Goal: Task Accomplishment & Management: Use online tool/utility

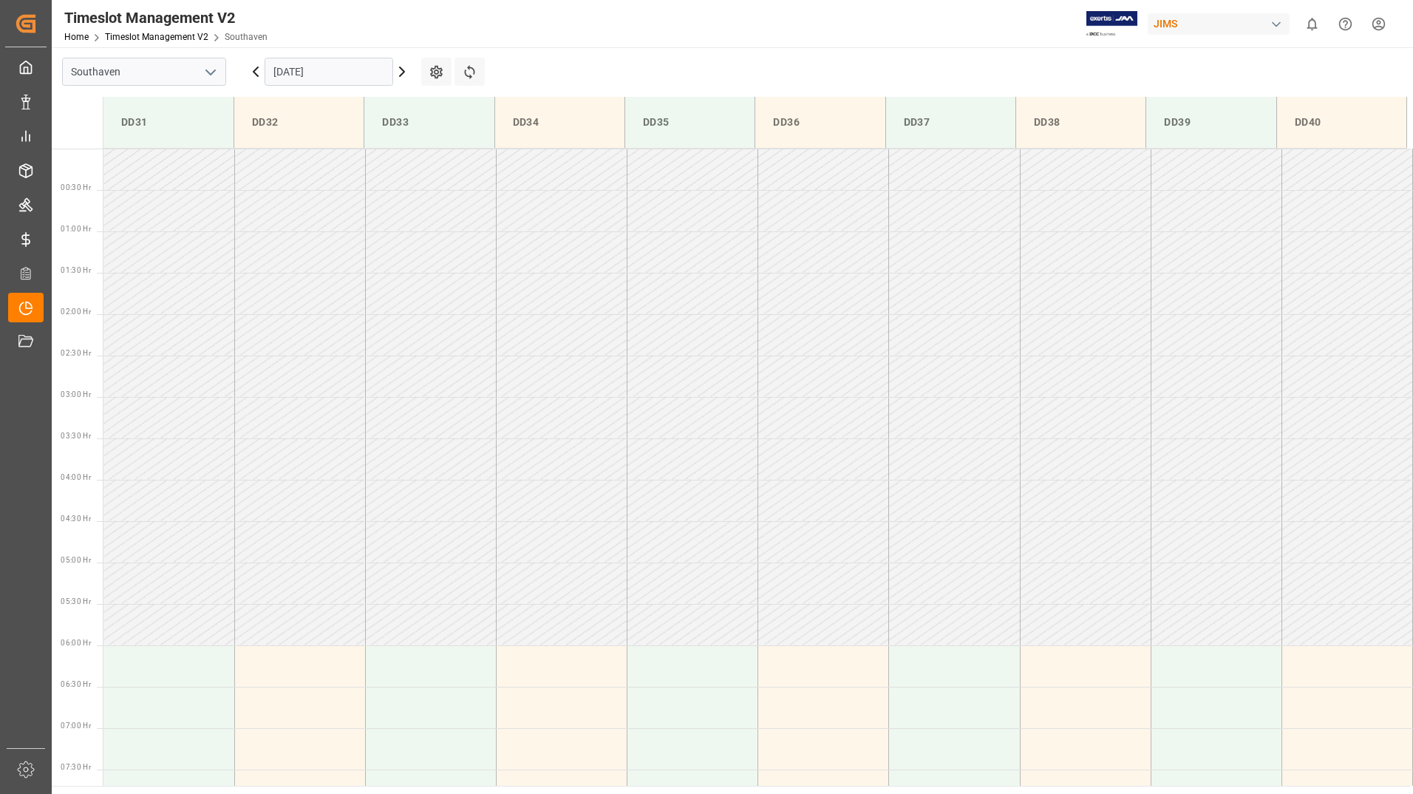
scroll to position [653, 0]
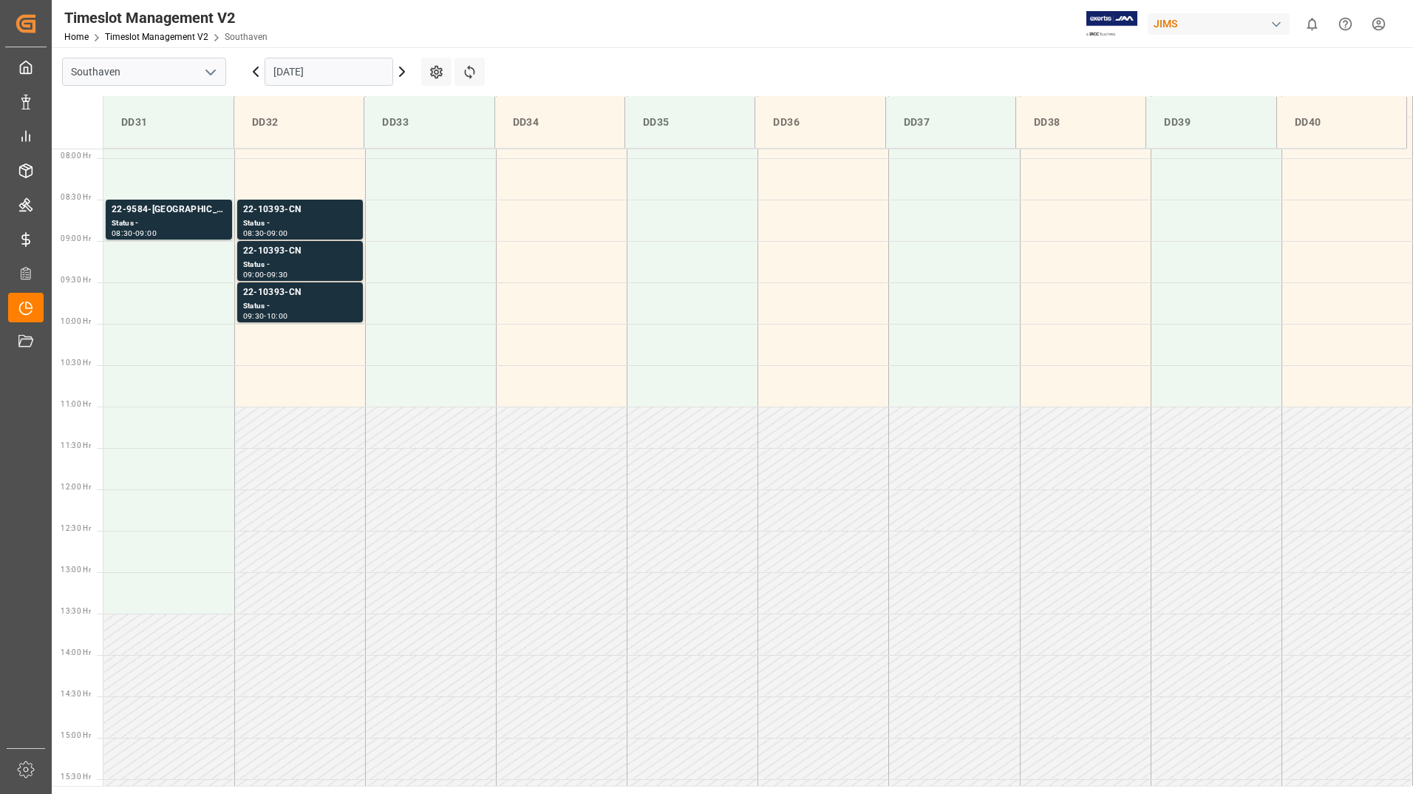
click at [363, 71] on input "[DATE]" at bounding box center [329, 72] width 129 height 28
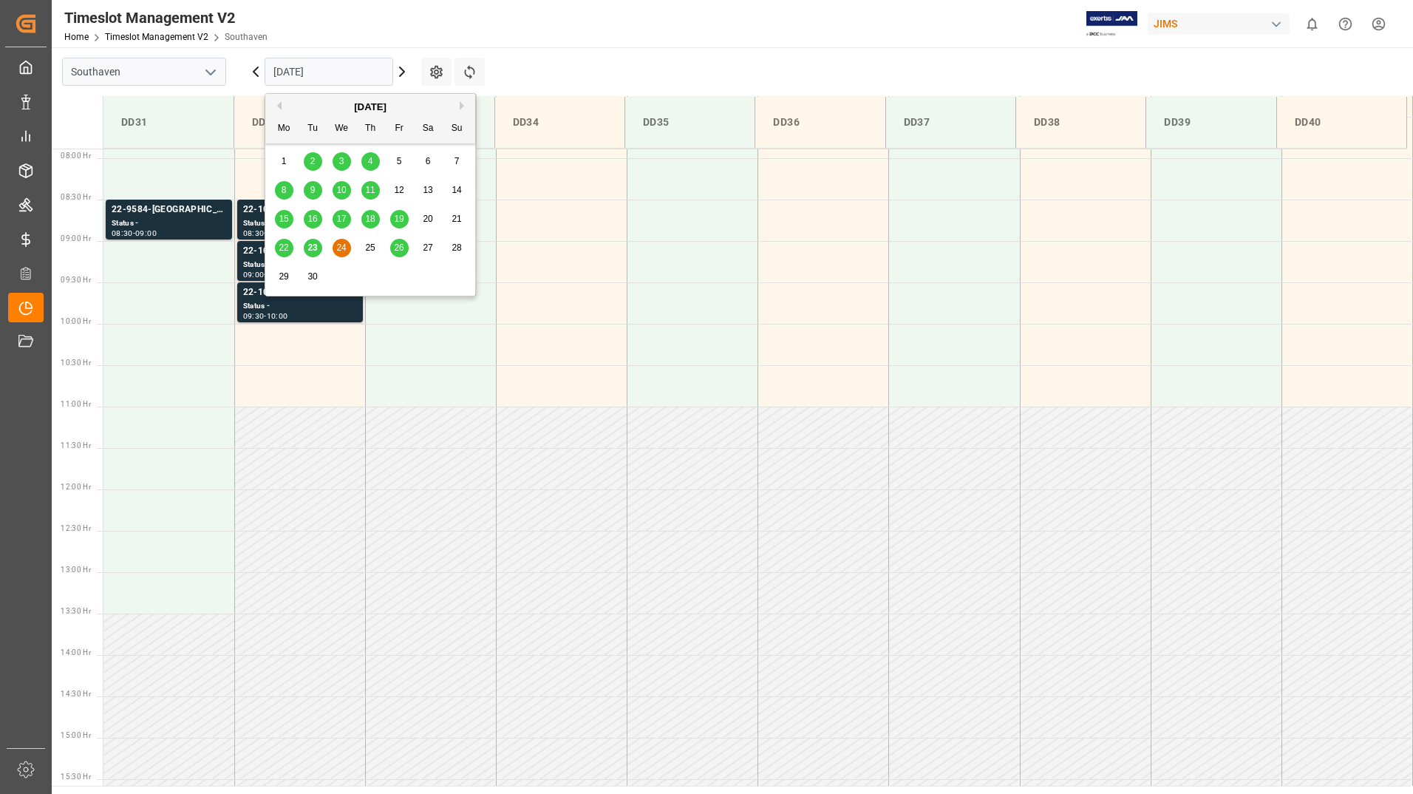
click at [339, 245] on span "24" at bounding box center [341, 247] width 10 height 10
click at [344, 75] on input "[DATE]" at bounding box center [329, 72] width 129 height 28
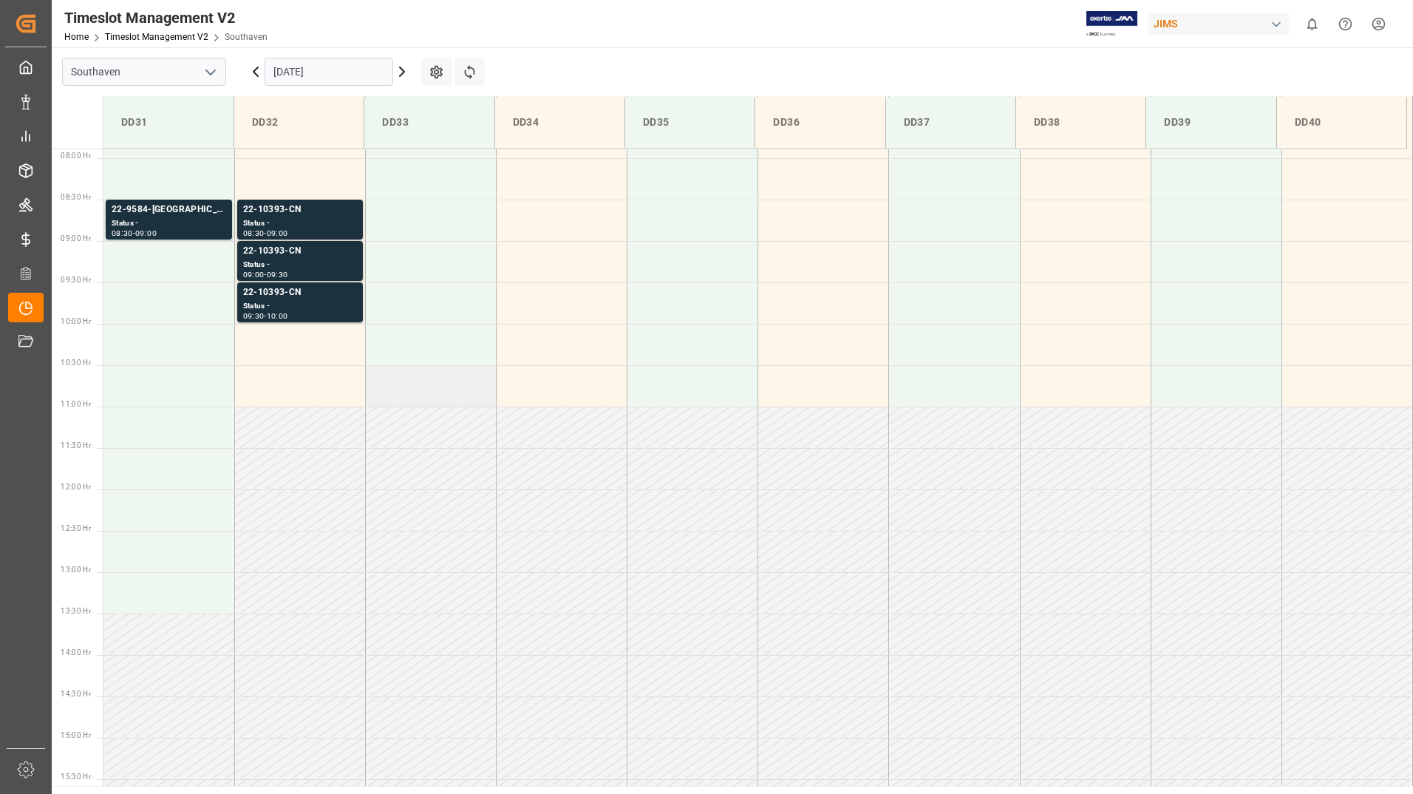
click at [480, 393] on td at bounding box center [430, 385] width 131 height 41
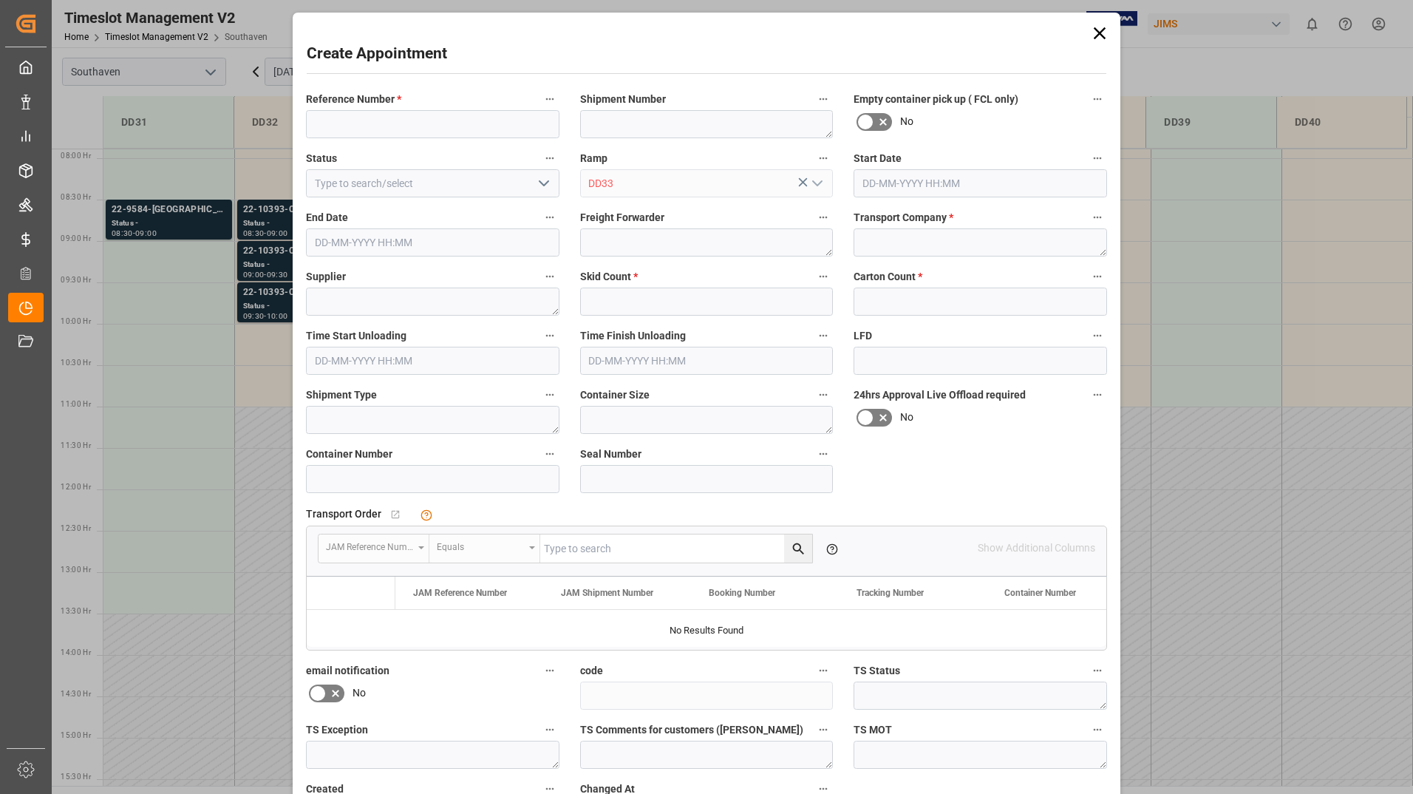
type input "[DATE] 10:30"
type input "[DATE] 11:00"
click at [1100, 35] on icon at bounding box center [1100, 33] width 12 height 12
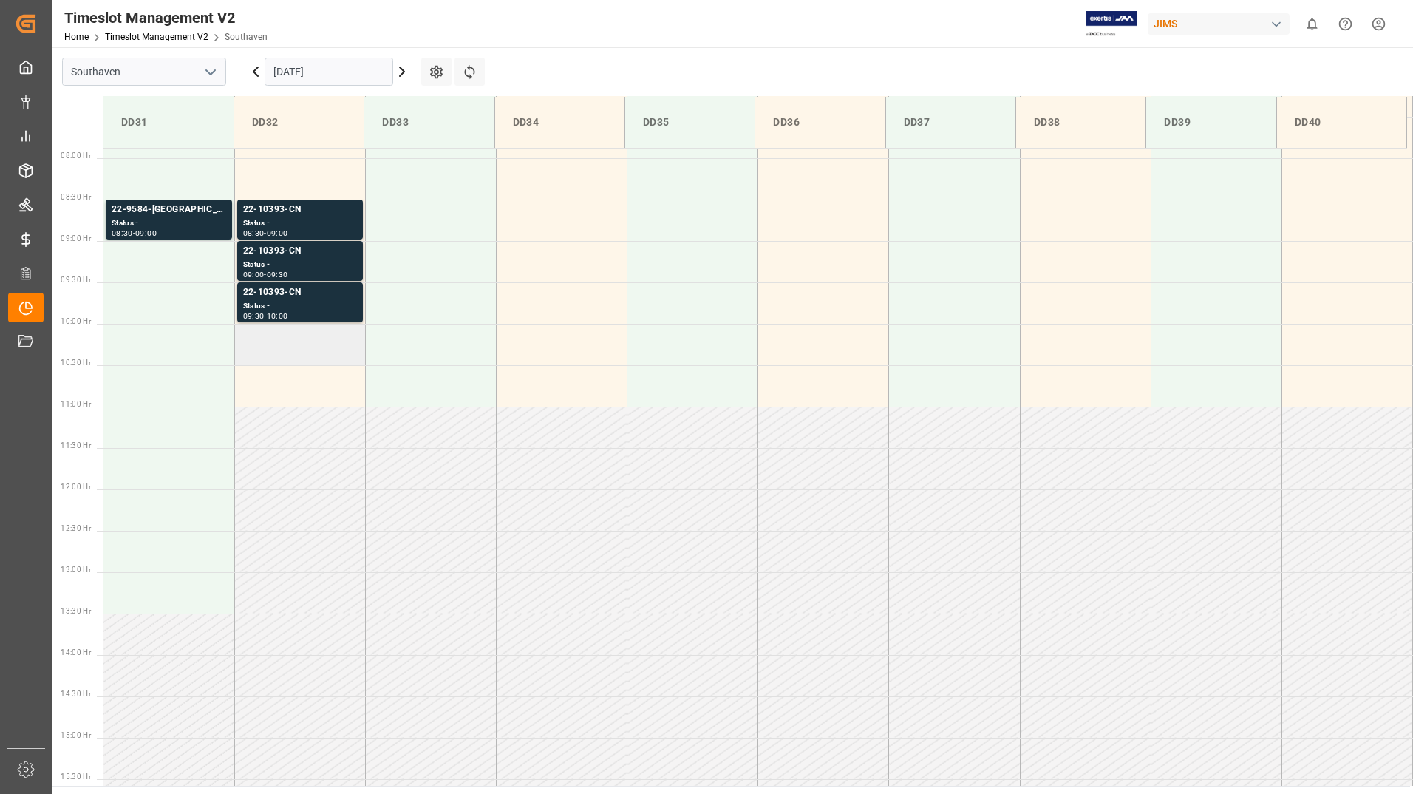
drag, startPoint x: 271, startPoint y: 569, endPoint x: 299, endPoint y: 347, distance: 224.2
click at [265, 568] on td at bounding box center [299, 551] width 131 height 41
click at [374, 80] on input "[DATE]" at bounding box center [329, 72] width 129 height 28
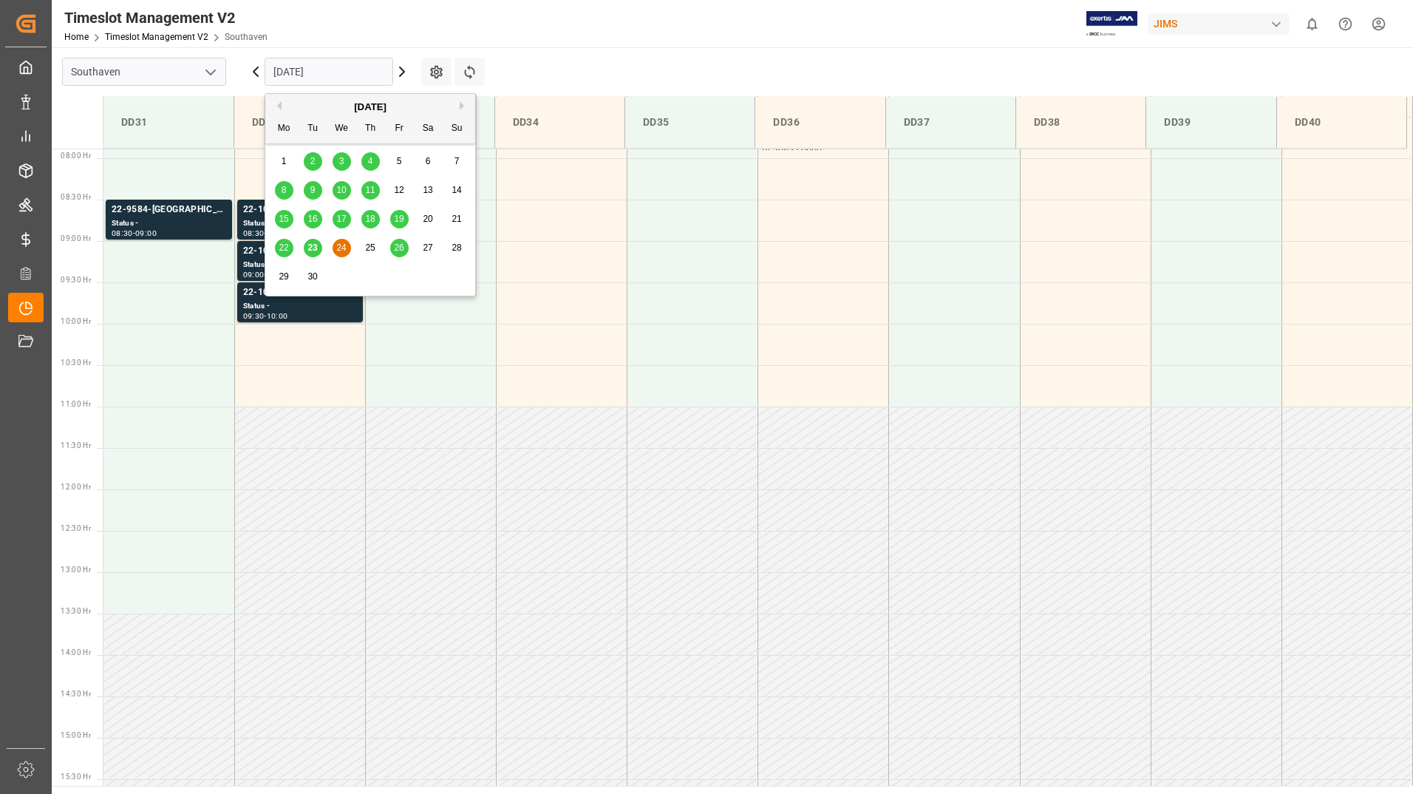
click at [369, 247] on span "25" at bounding box center [370, 247] width 10 height 10
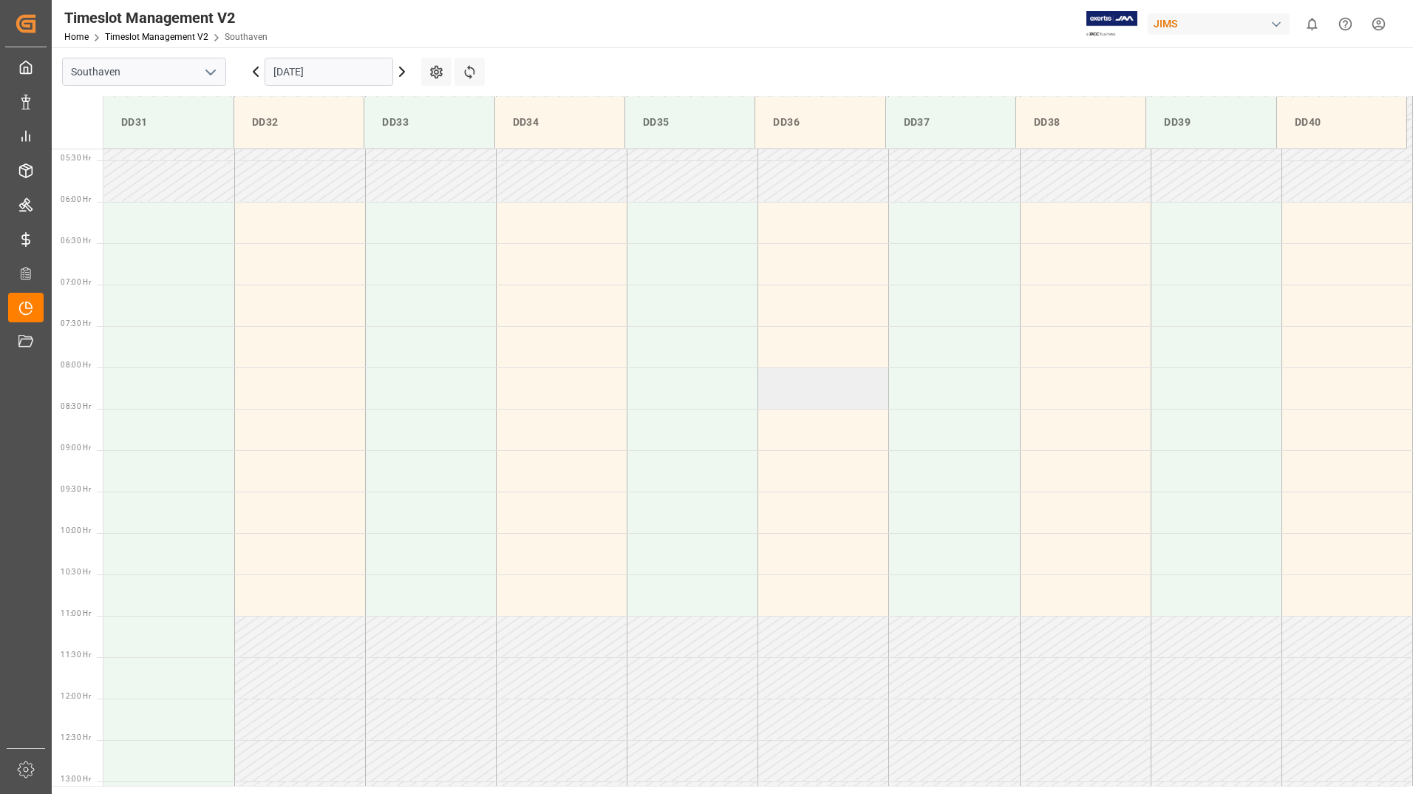
scroll to position [0, 0]
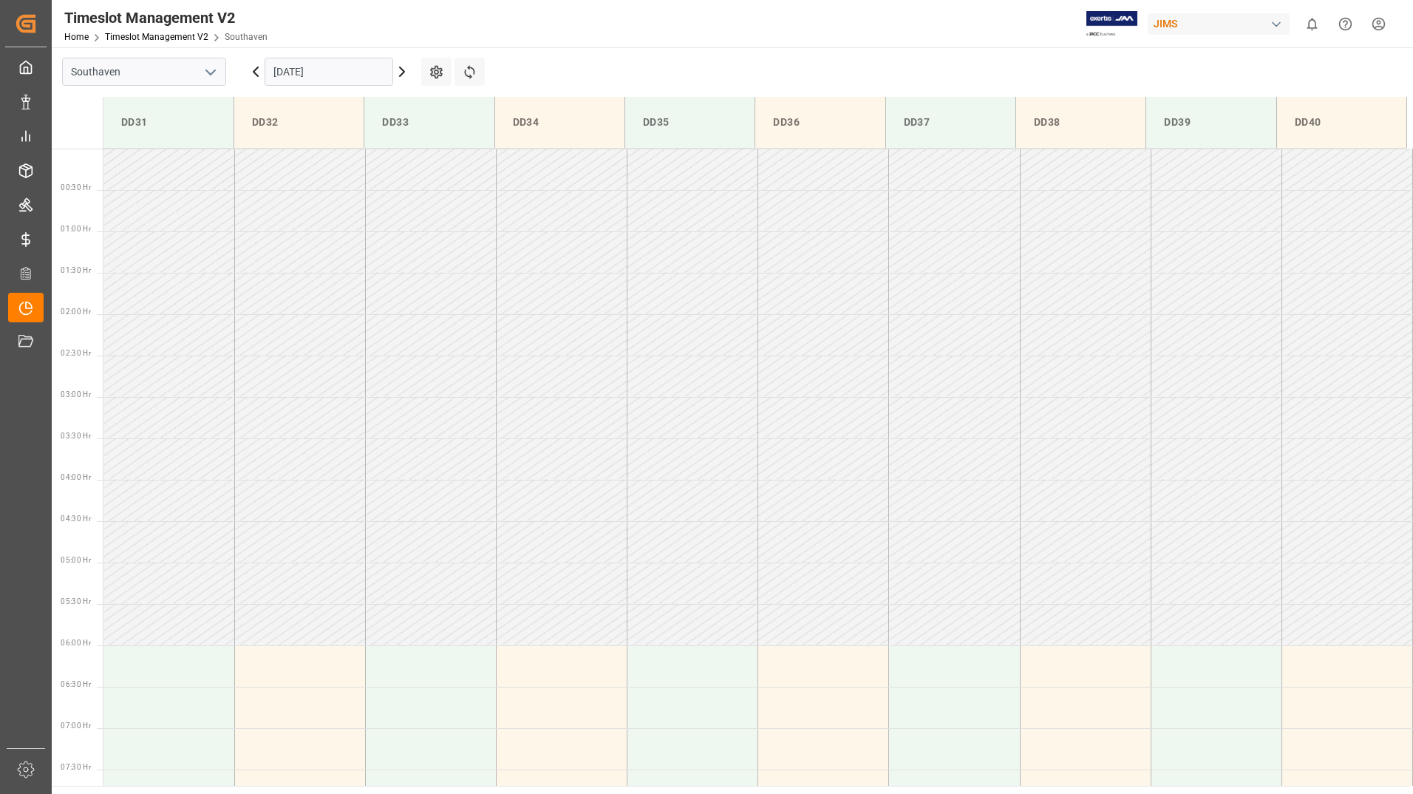
click at [353, 72] on input "[DATE]" at bounding box center [329, 72] width 129 height 28
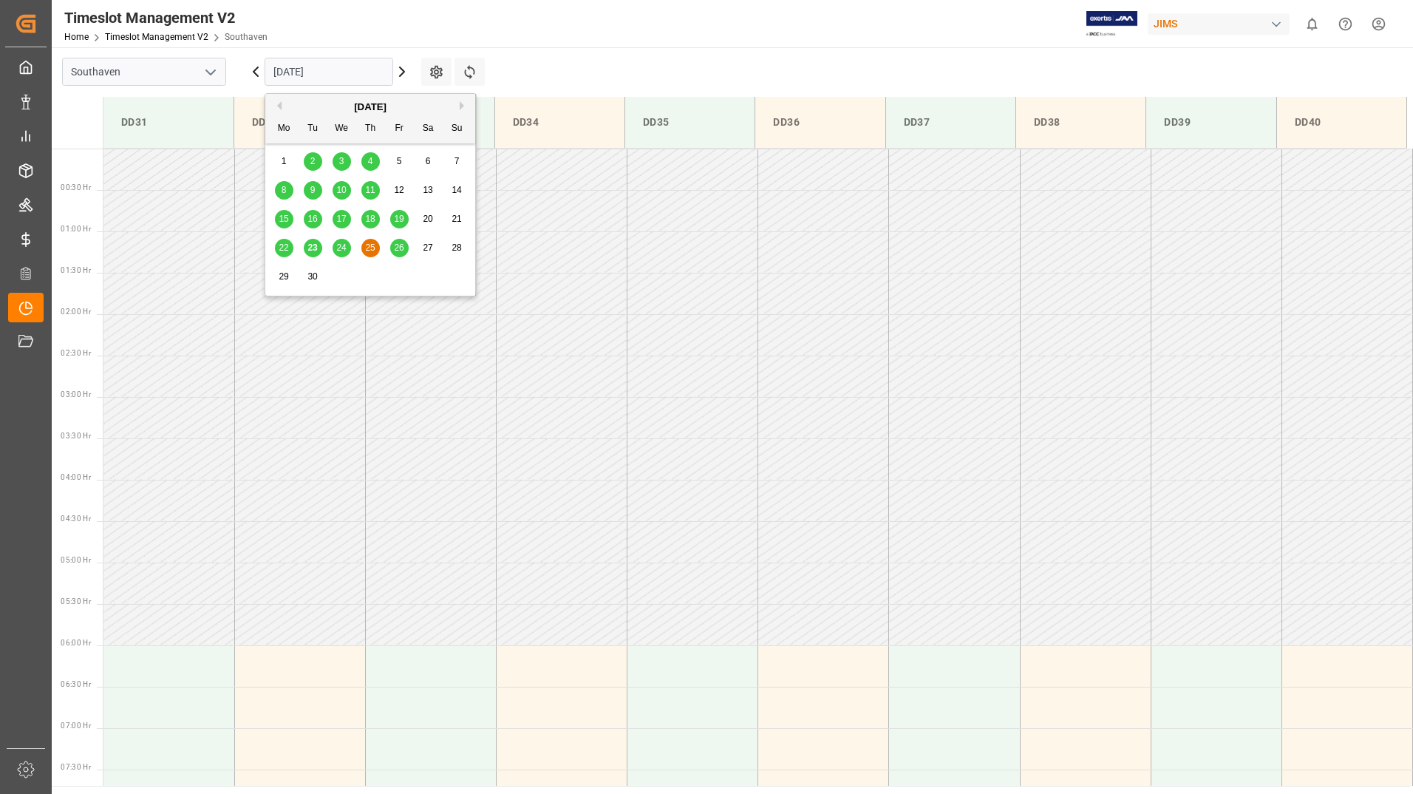
click at [338, 243] on span "24" at bounding box center [341, 247] width 10 height 10
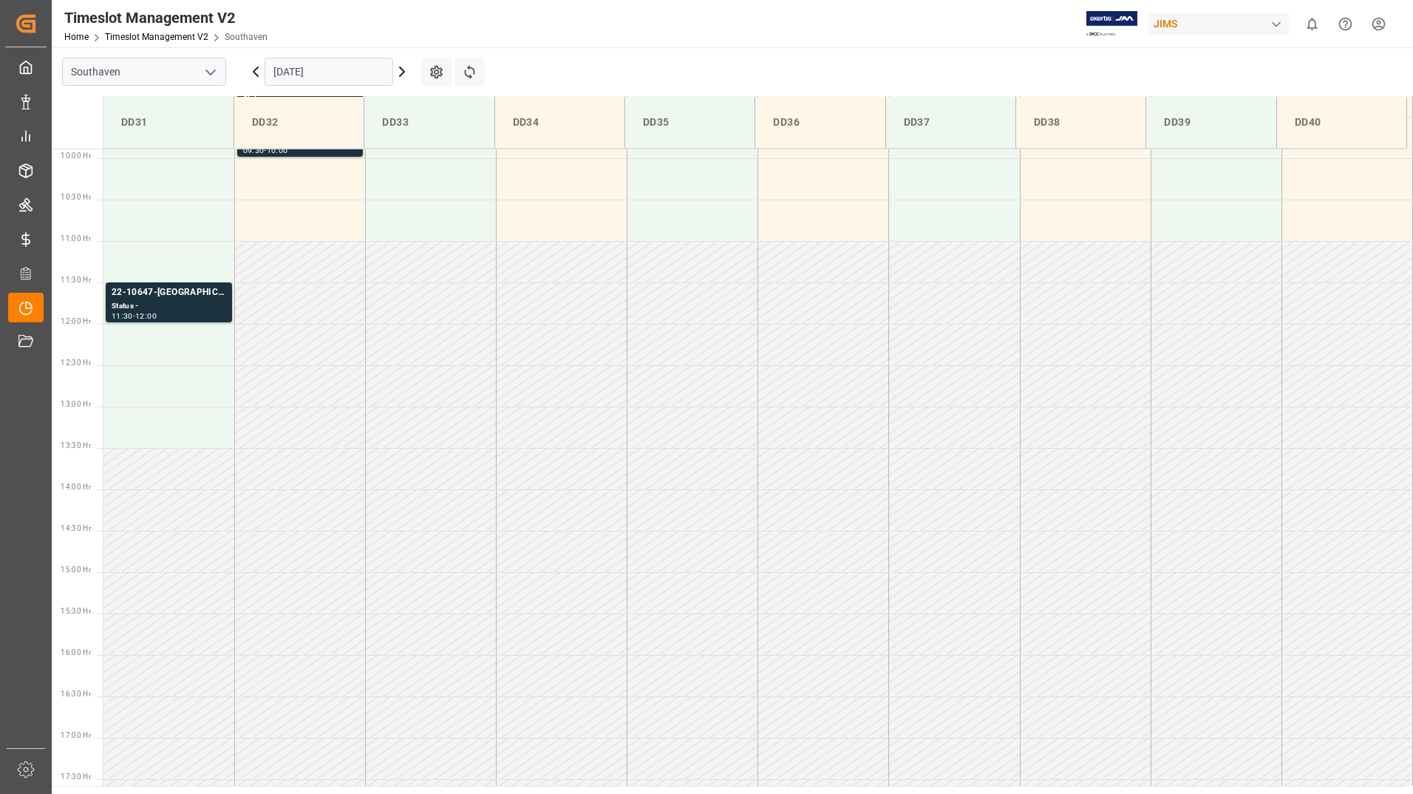
scroll to position [449, 0]
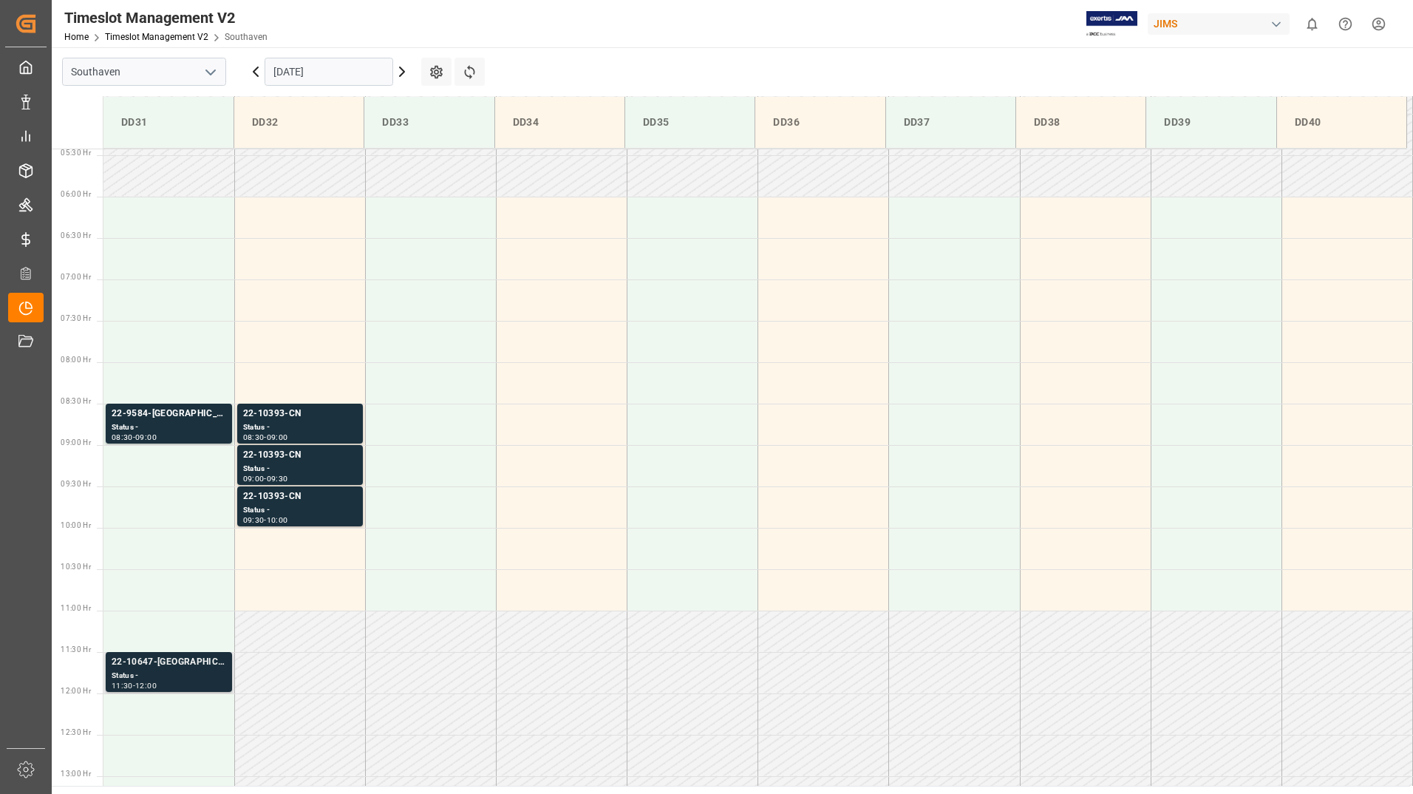
click at [207, 690] on div "22-10647-GB Status - 11:30 - 12:00" at bounding box center [169, 672] width 126 height 40
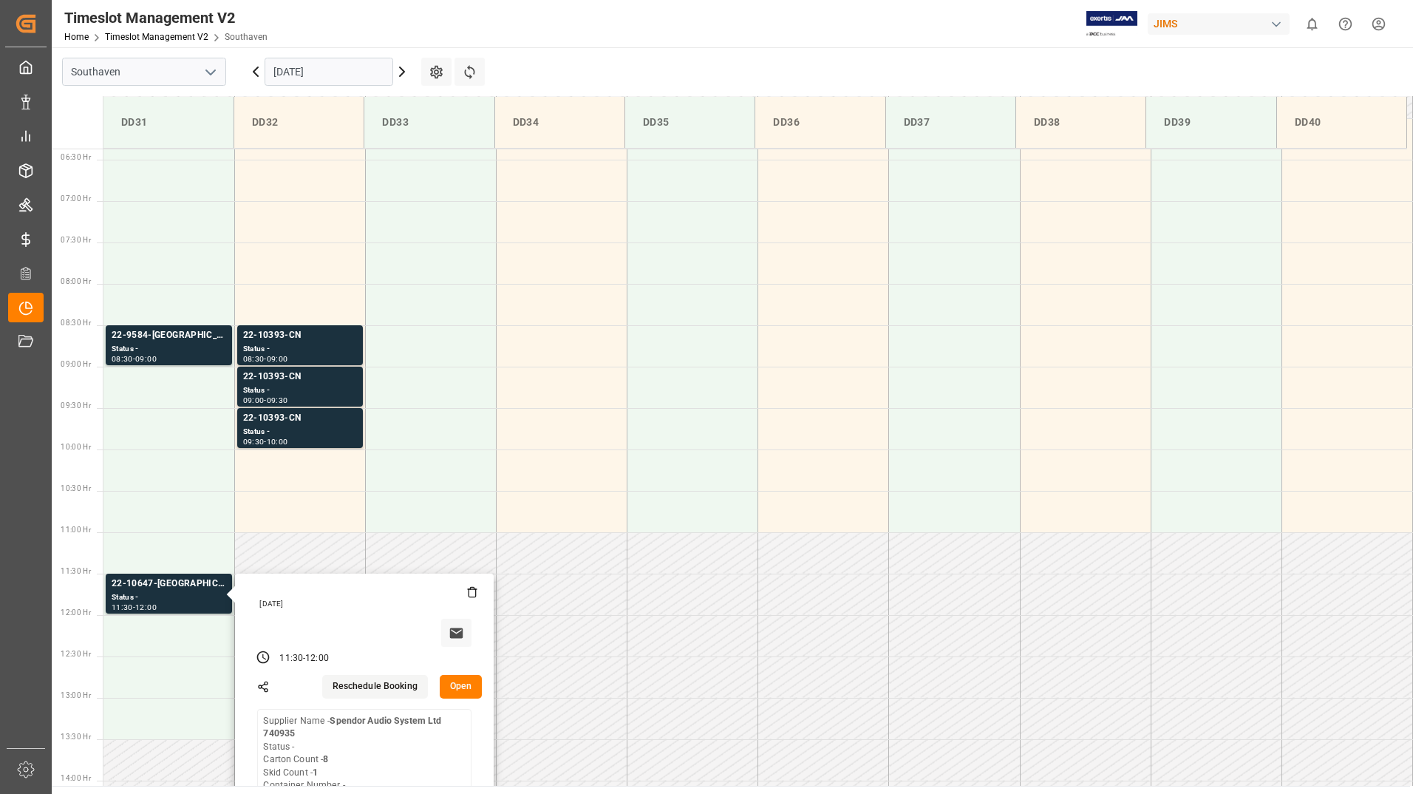
scroll to position [744, 0]
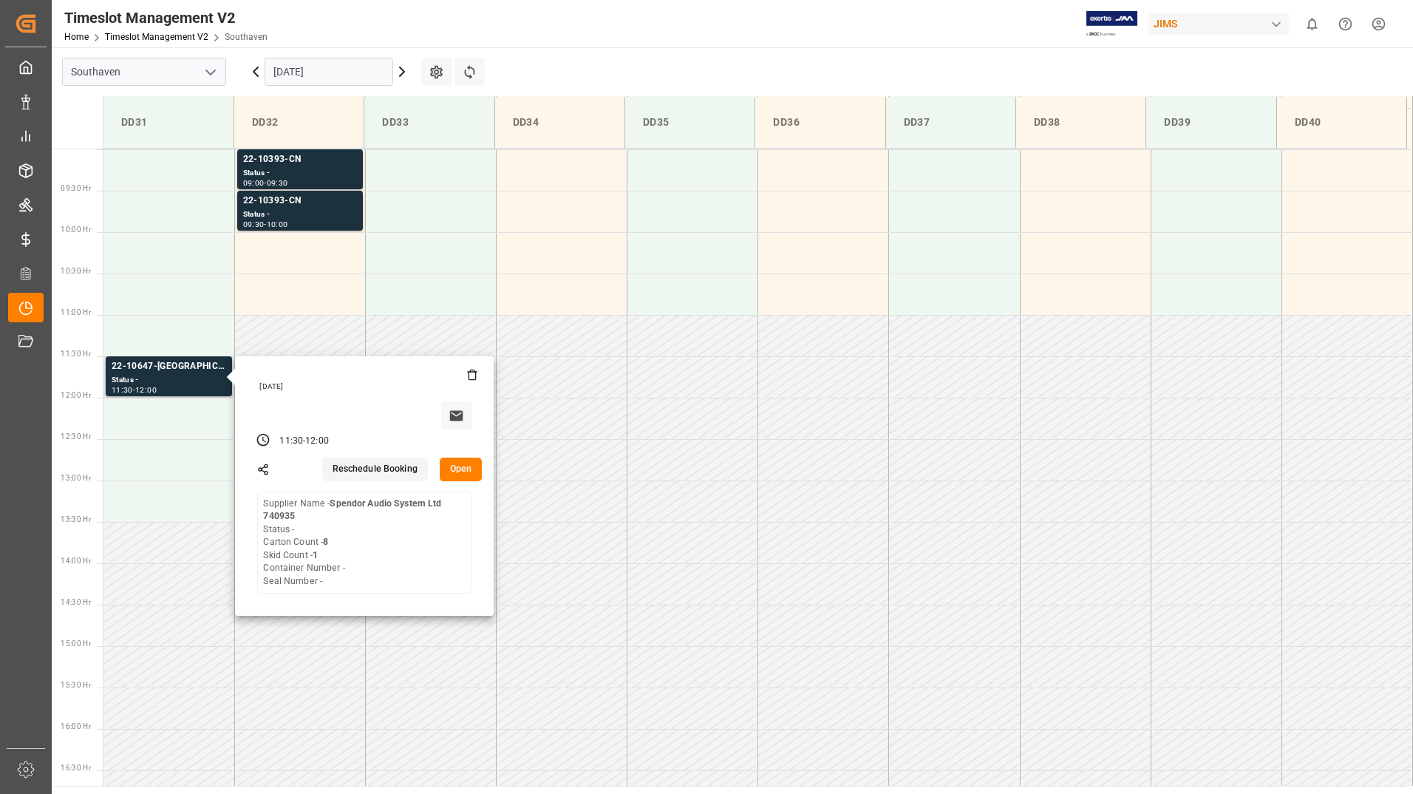
click at [472, 467] on button "Open" at bounding box center [461, 470] width 43 height 24
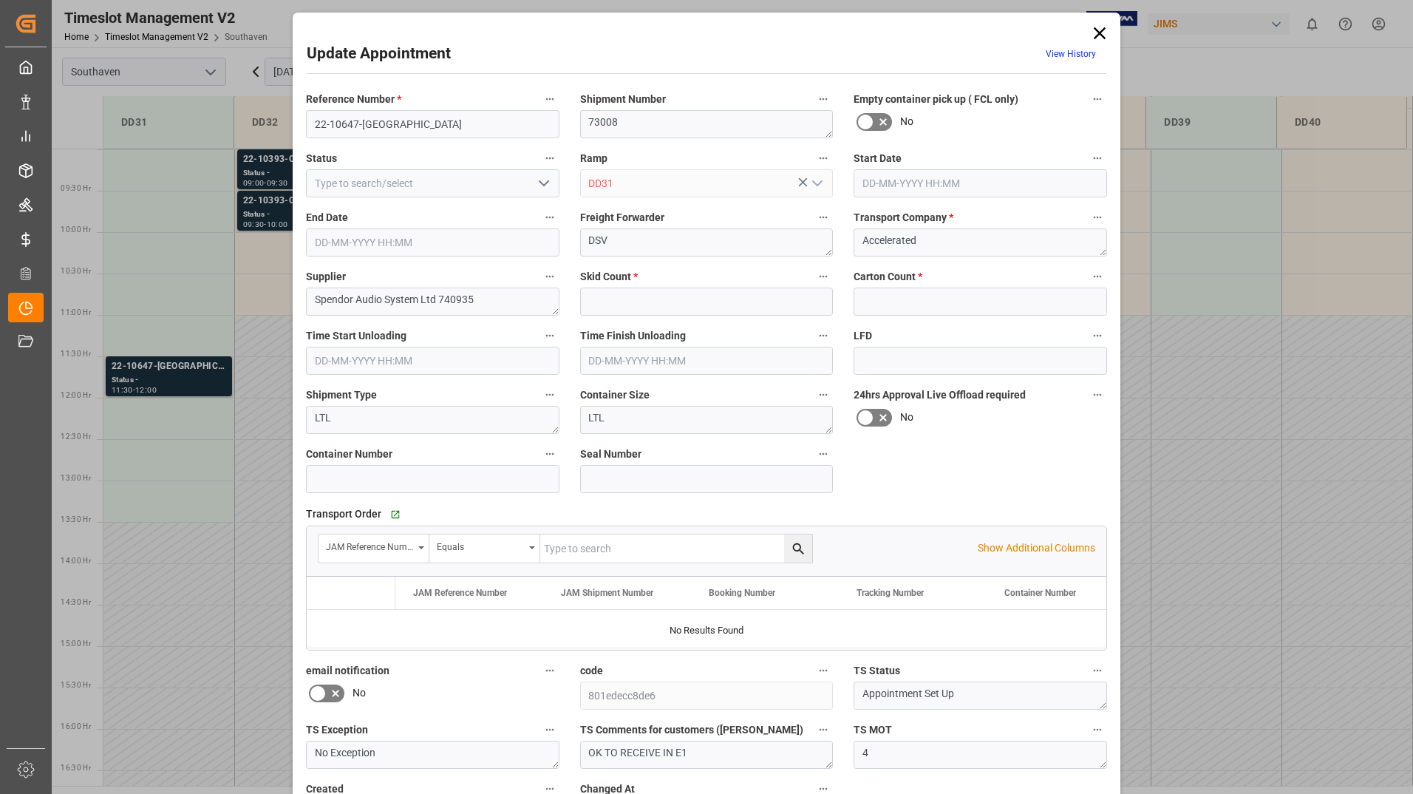
type input "1"
type input "8"
type input "[DATE] 11:30"
type input "[DATE] 12:00"
type input "[DATE] 15:11"
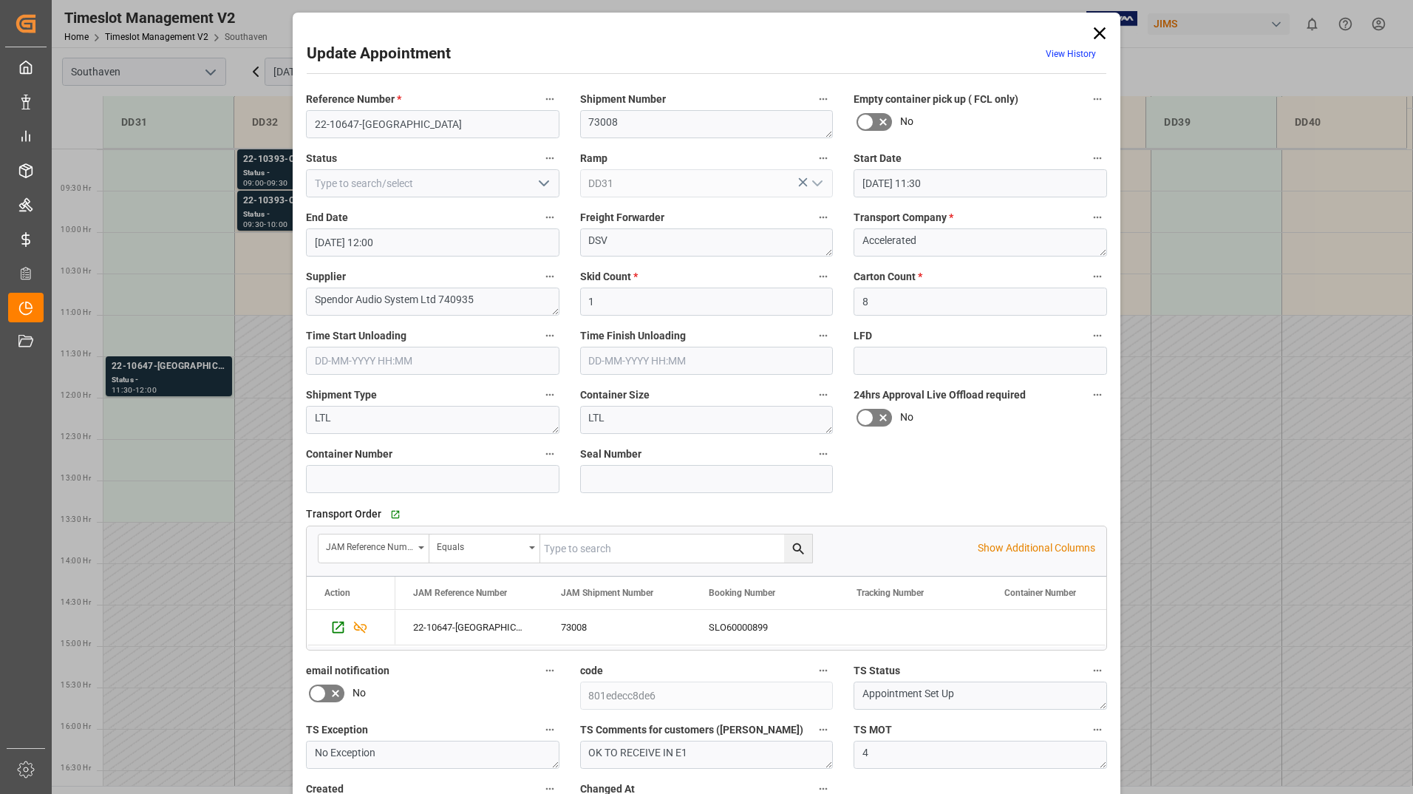
click at [539, 186] on icon "open menu" at bounding box center [544, 183] width 18 height 18
click at [470, 251] on div "Completed" at bounding box center [433, 249] width 252 height 33
type input "Completed"
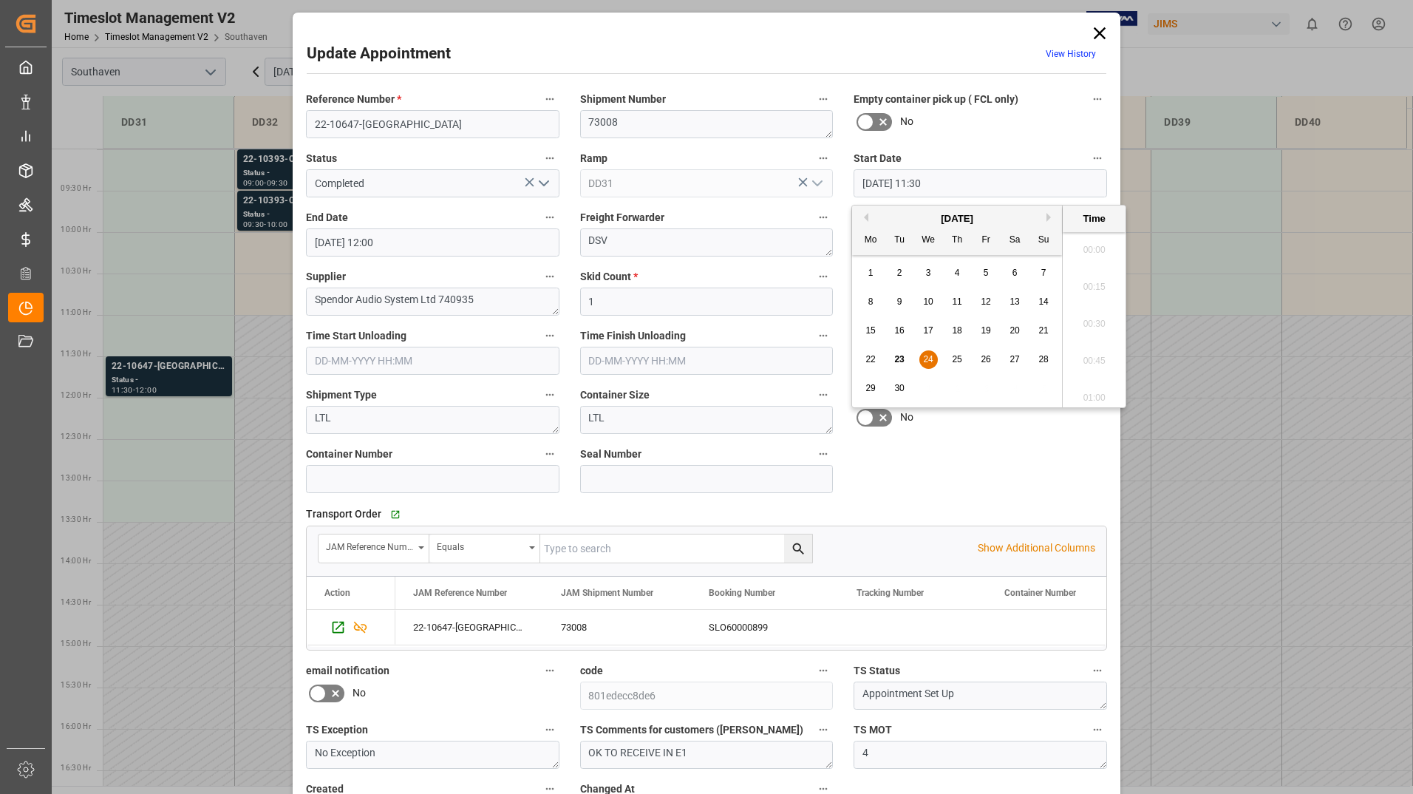
click at [917, 183] on input "[DATE] 11:30" at bounding box center [981, 183] width 254 height 28
click at [904, 350] on div "22 23 24 25 26 27 28" at bounding box center [958, 359] width 202 height 29
click at [903, 351] on div "23" at bounding box center [900, 360] width 18 height 18
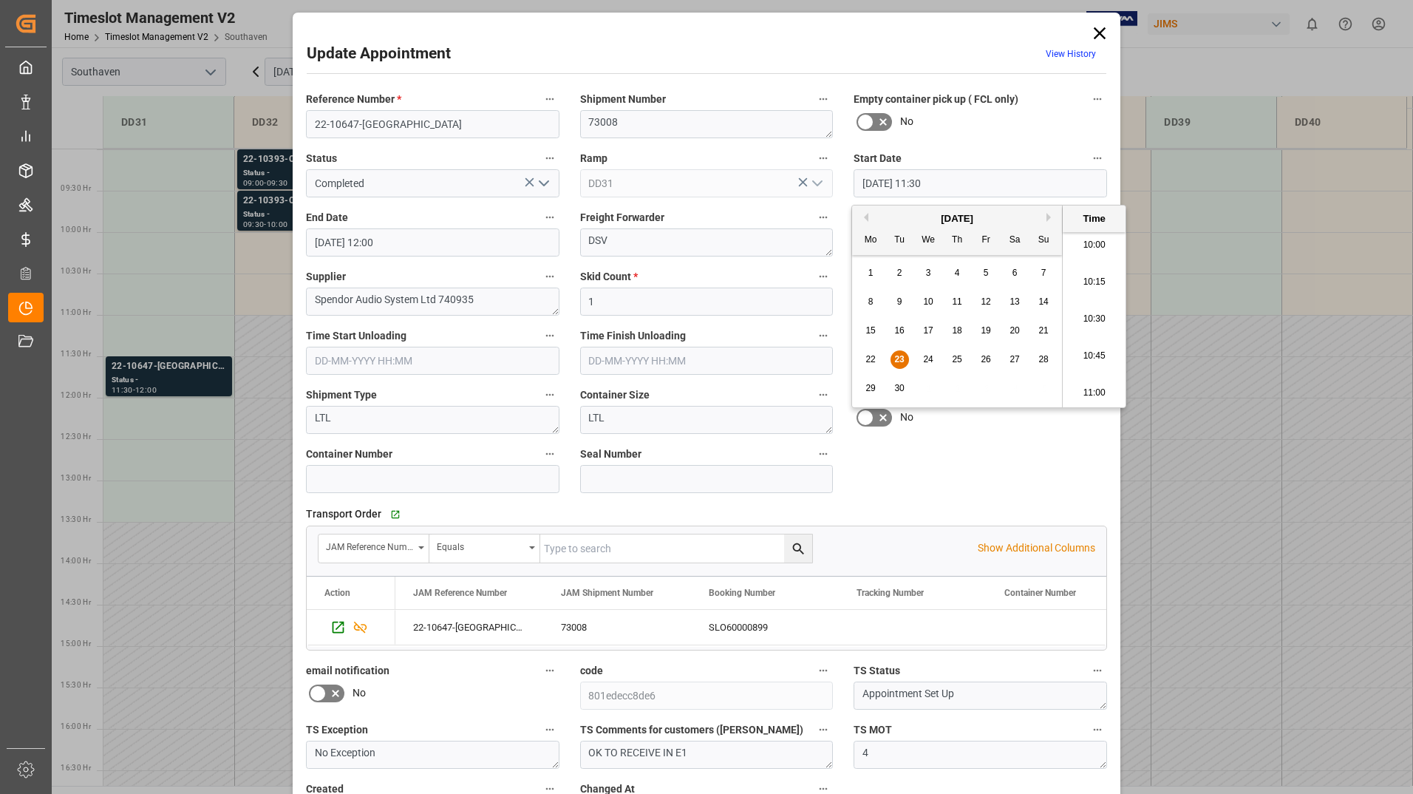
click at [1086, 289] on li "10:15" at bounding box center [1094, 282] width 63 height 37
type input "[DATE] 10:15"
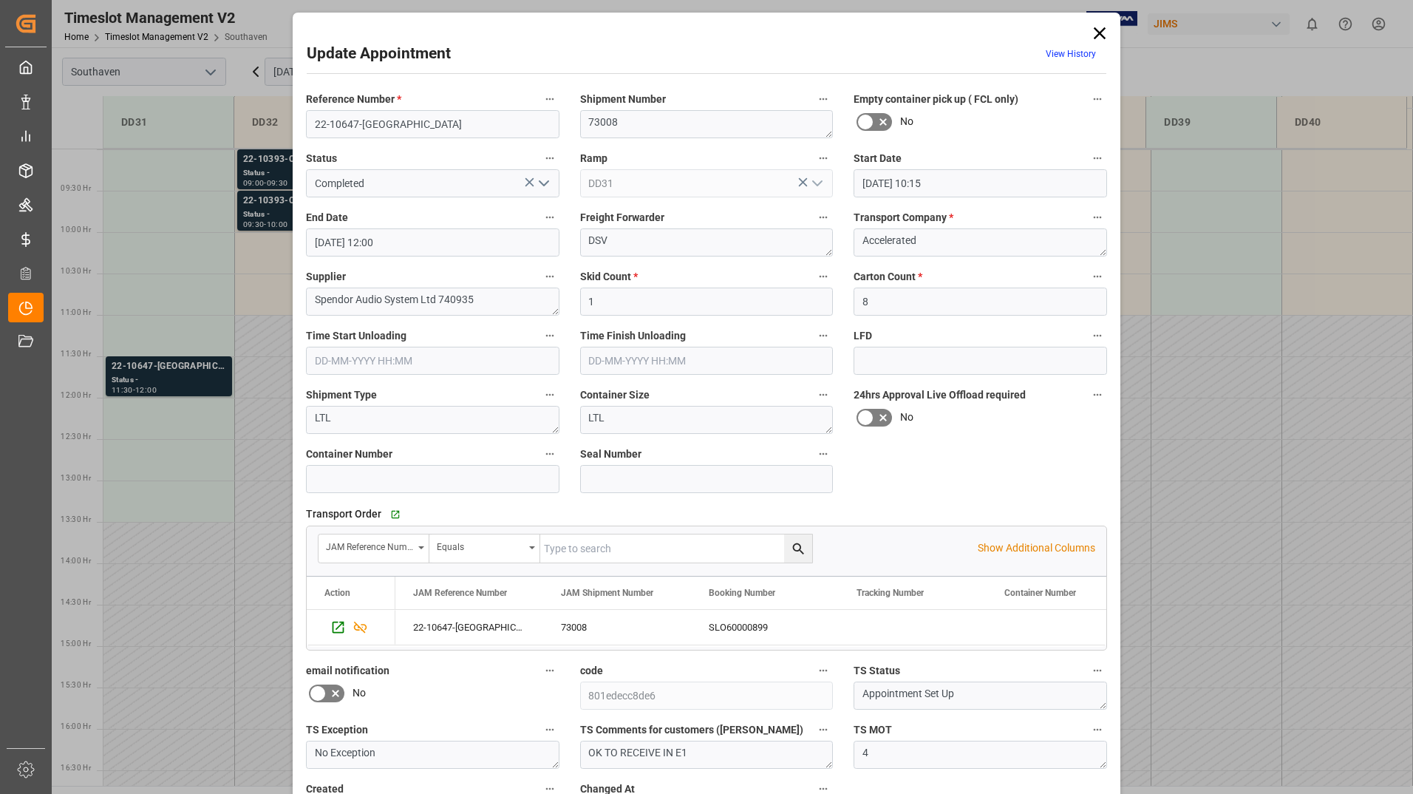
click at [474, 242] on input "[DATE] 12:00" at bounding box center [433, 242] width 254 height 28
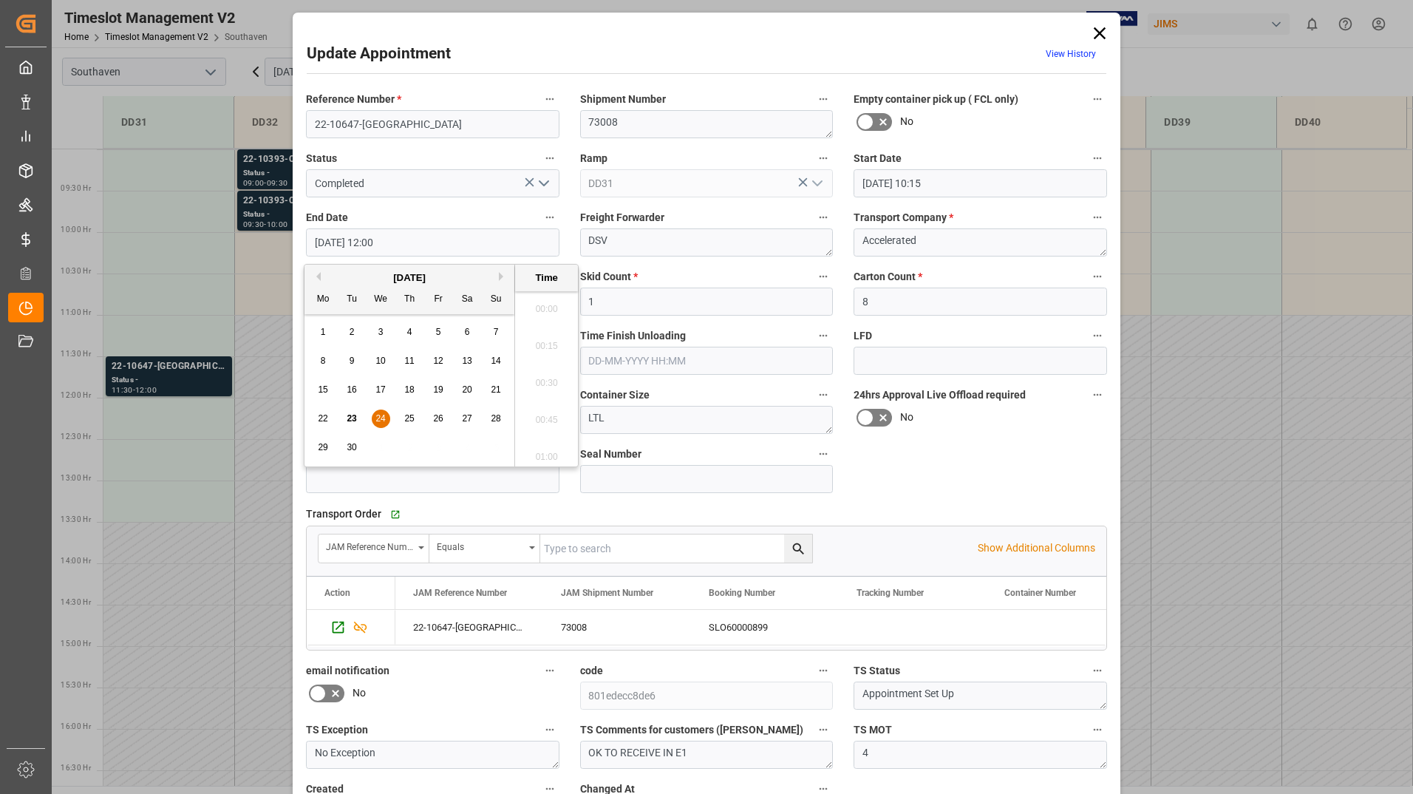
scroll to position [1705, 0]
click at [565, 310] on ul "00:00 00:15 00:30 00:45 01:00 01:15 01:30 01:45 02:00 02:15 02:30 02:45 03:00 0…" at bounding box center [546, 378] width 63 height 175
click at [381, 418] on span "24" at bounding box center [380, 418] width 10 height 10
click at [357, 420] on div "23" at bounding box center [352, 419] width 18 height 18
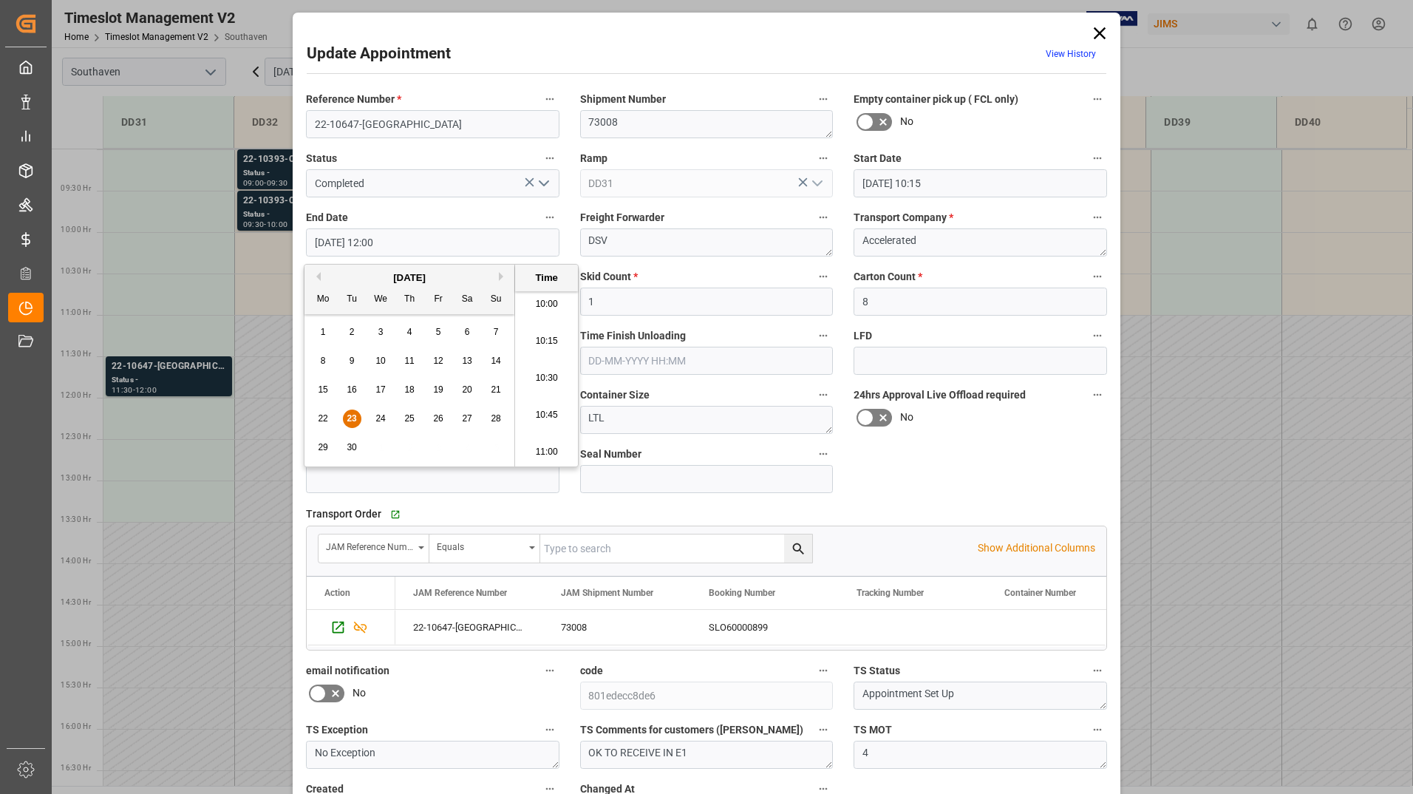
click at [554, 381] on li "10:30" at bounding box center [546, 378] width 63 height 37
type input "[DATE] 10:30"
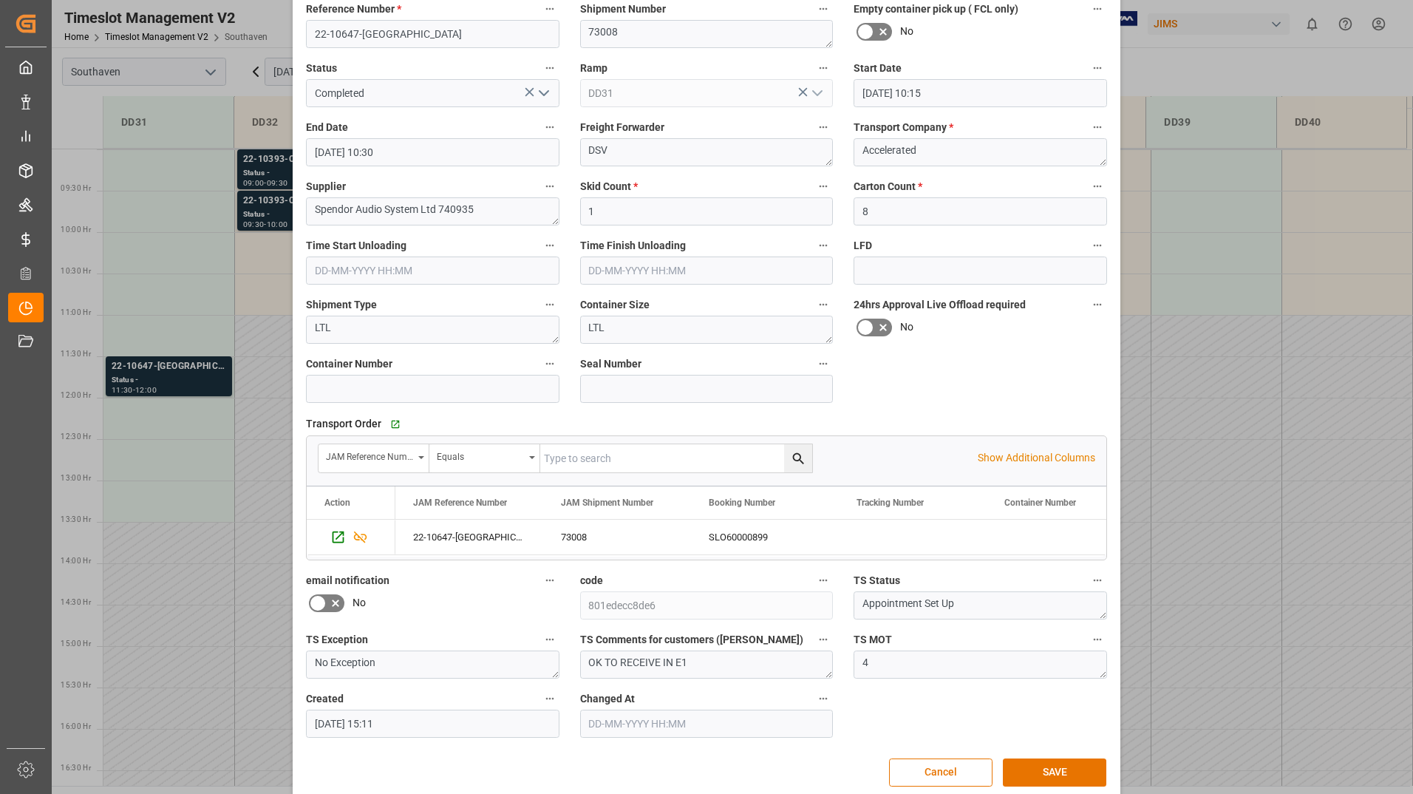
scroll to position [109, 0]
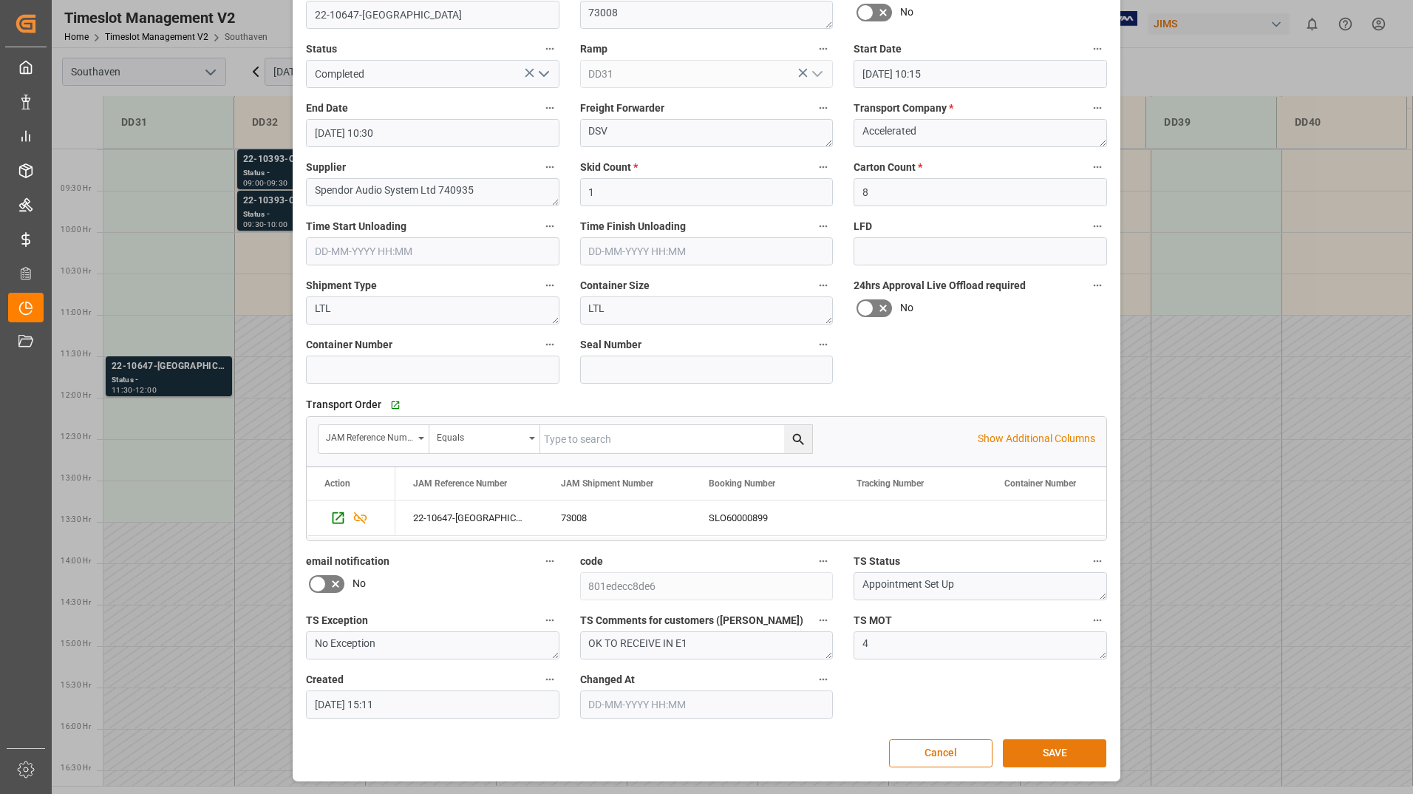
click at [1012, 747] on button "SAVE" at bounding box center [1054, 753] width 103 height 28
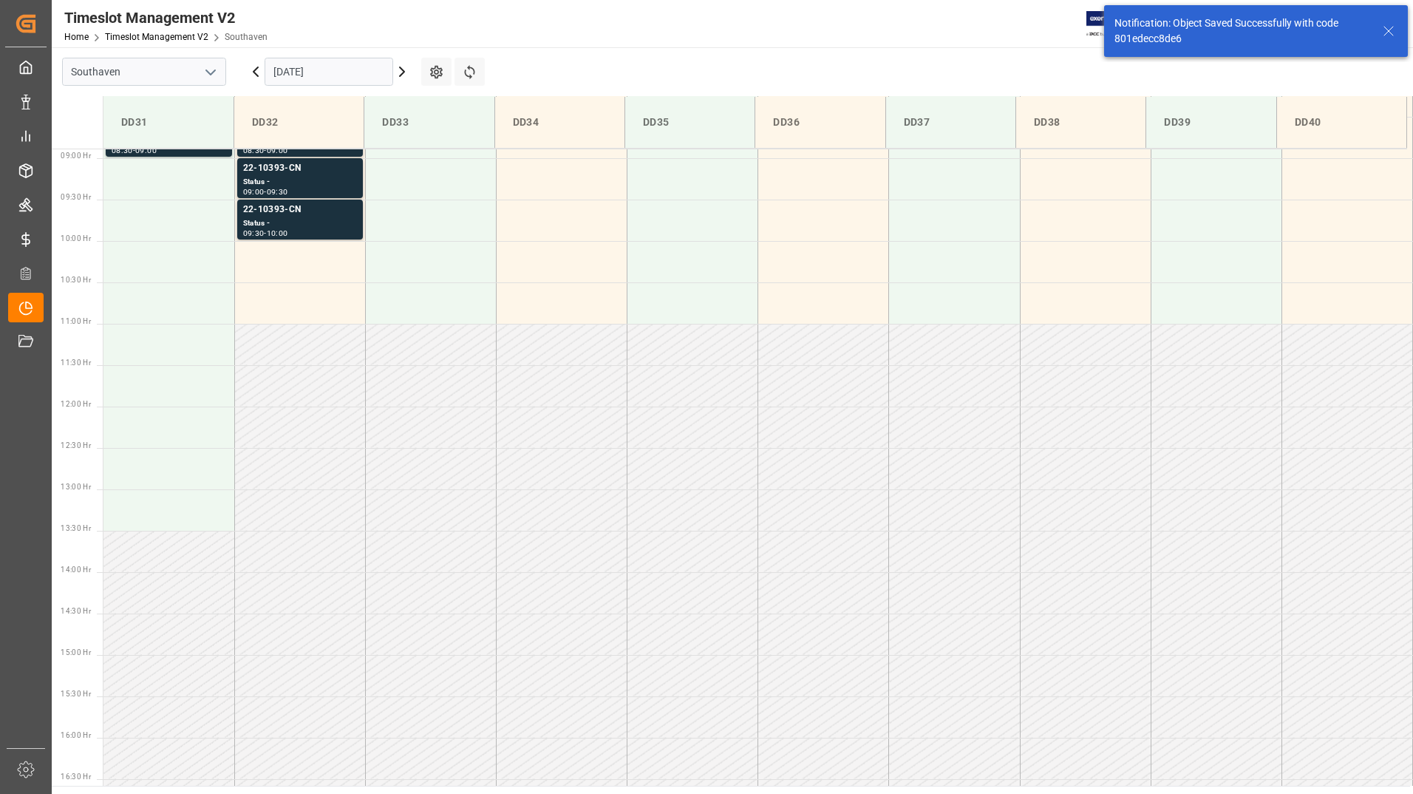
scroll to position [514, 0]
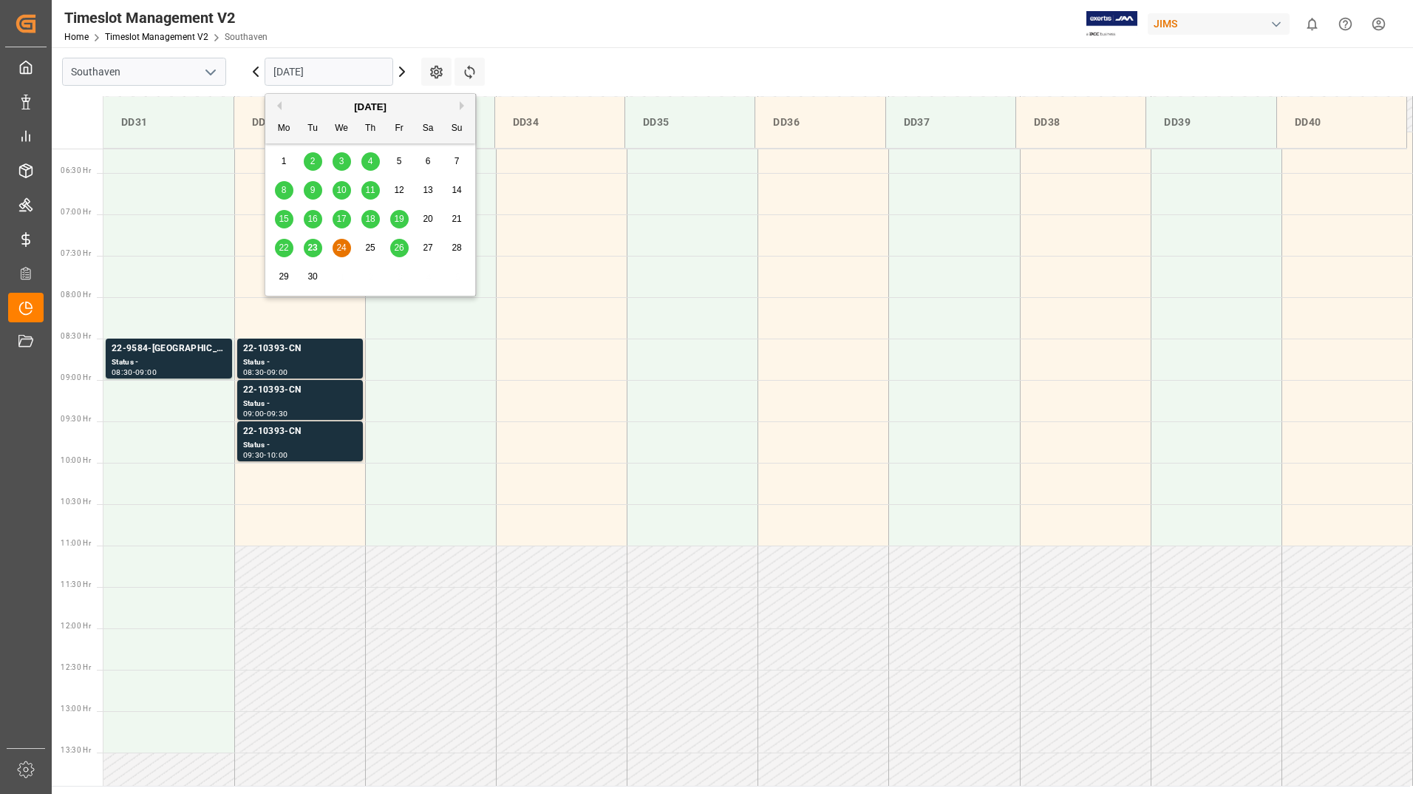
click at [348, 59] on input "[DATE]" at bounding box center [329, 72] width 129 height 28
click at [318, 246] on div "23" at bounding box center [313, 248] width 18 height 18
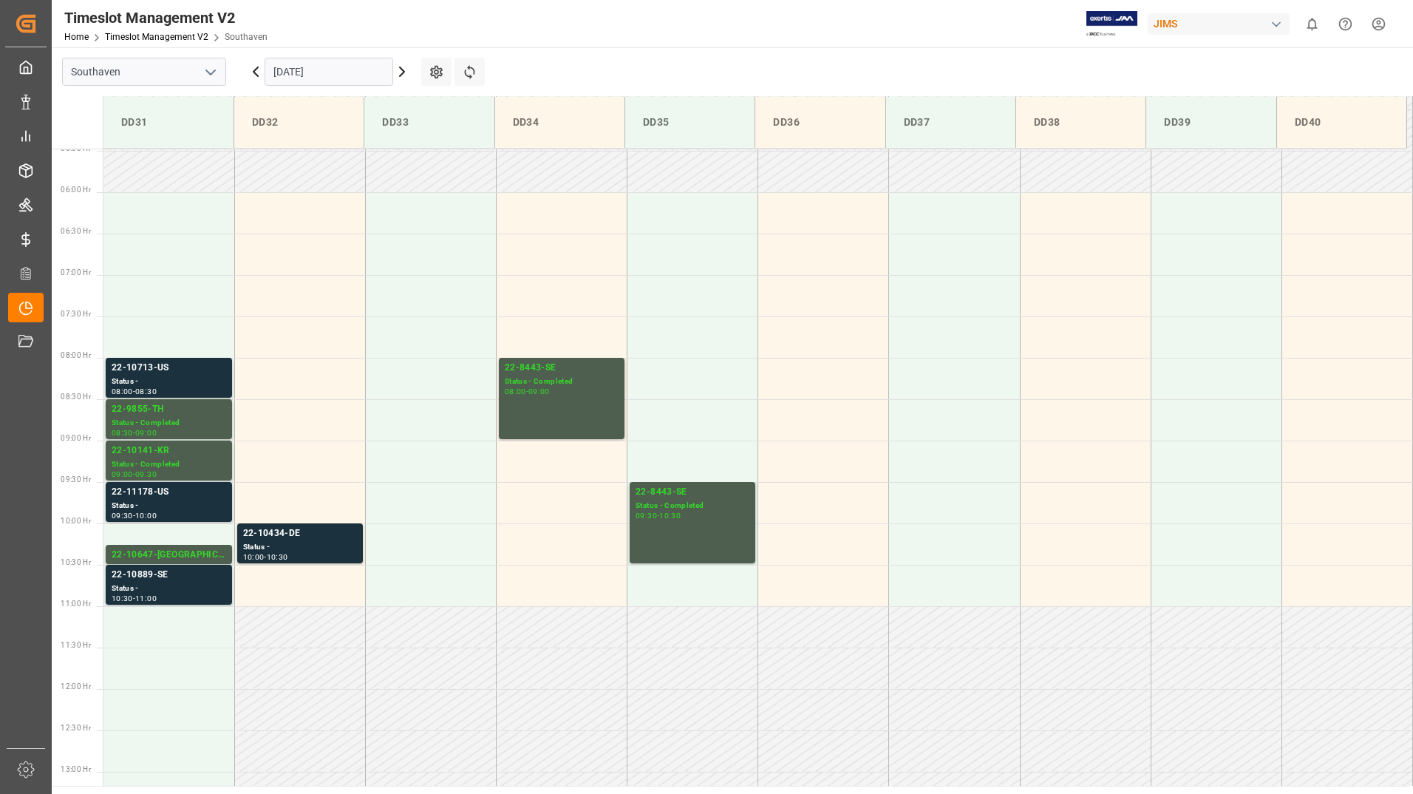
scroll to position [449, 0]
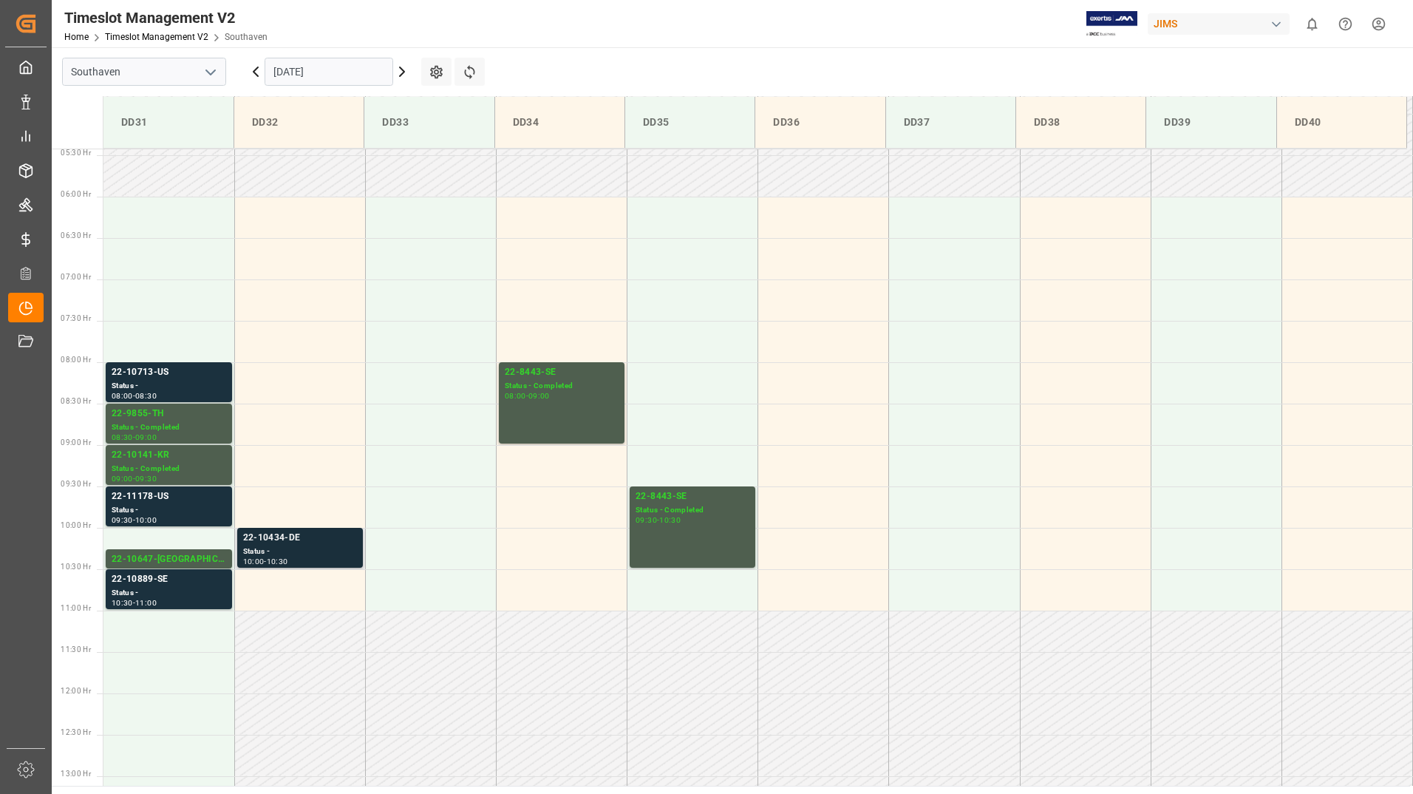
click at [291, 542] on div "22-10434-DE" at bounding box center [300, 538] width 114 height 15
click at [154, 586] on div "22-10889-SE" at bounding box center [169, 579] width 115 height 15
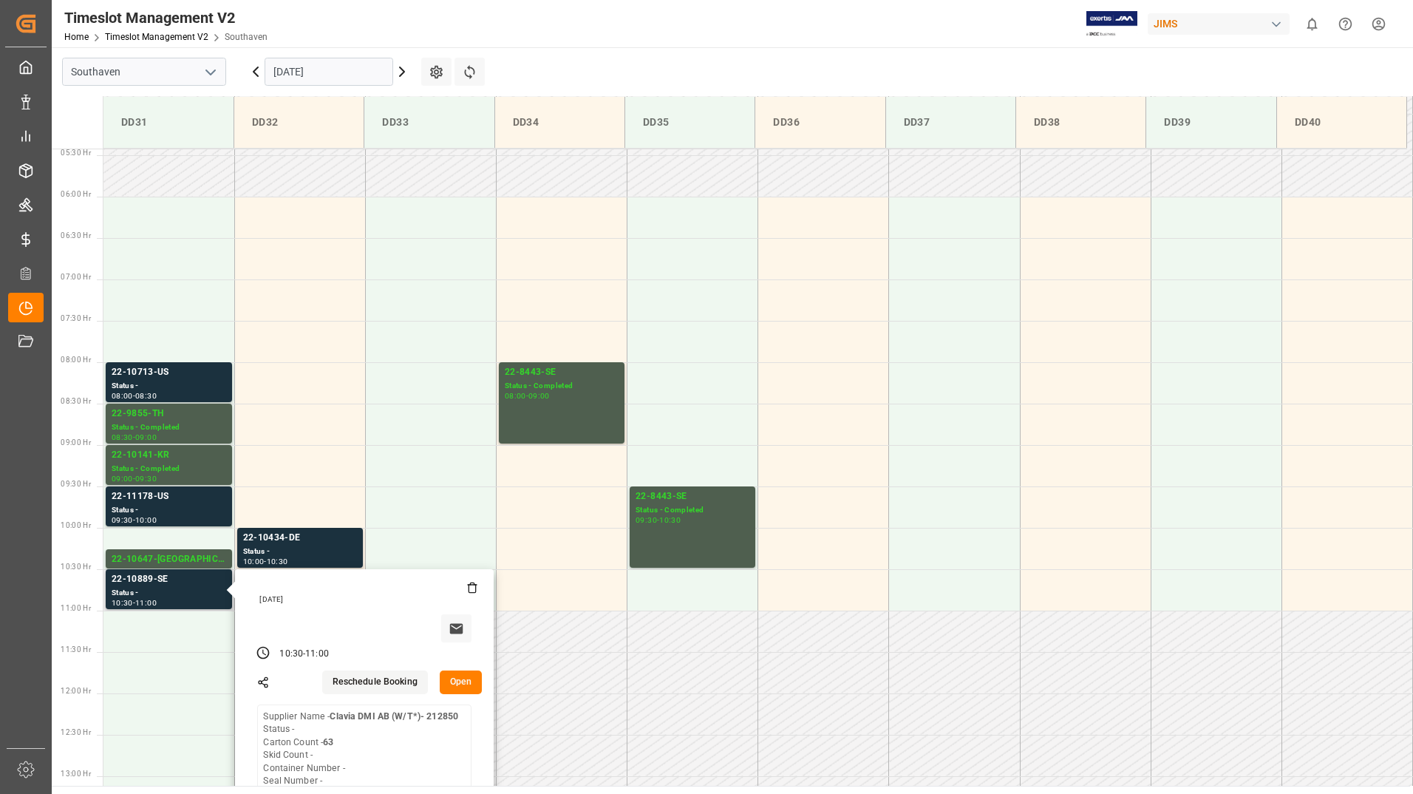
click at [458, 686] on button "Open" at bounding box center [461, 682] width 43 height 24
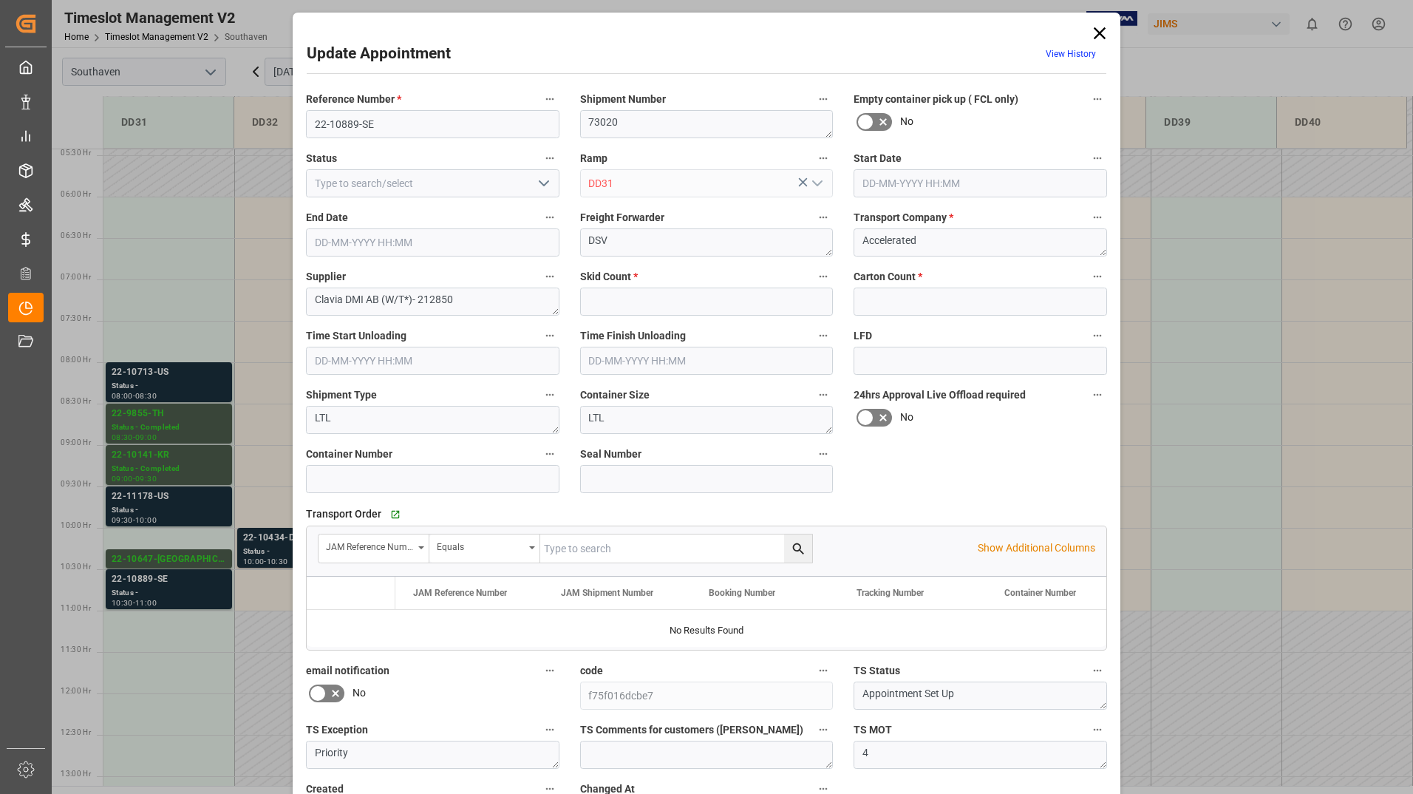
type input "0"
type input "63"
type input "[DATE] 10:30"
type input "[DATE] 11:00"
type input "[DATE] 13:58"
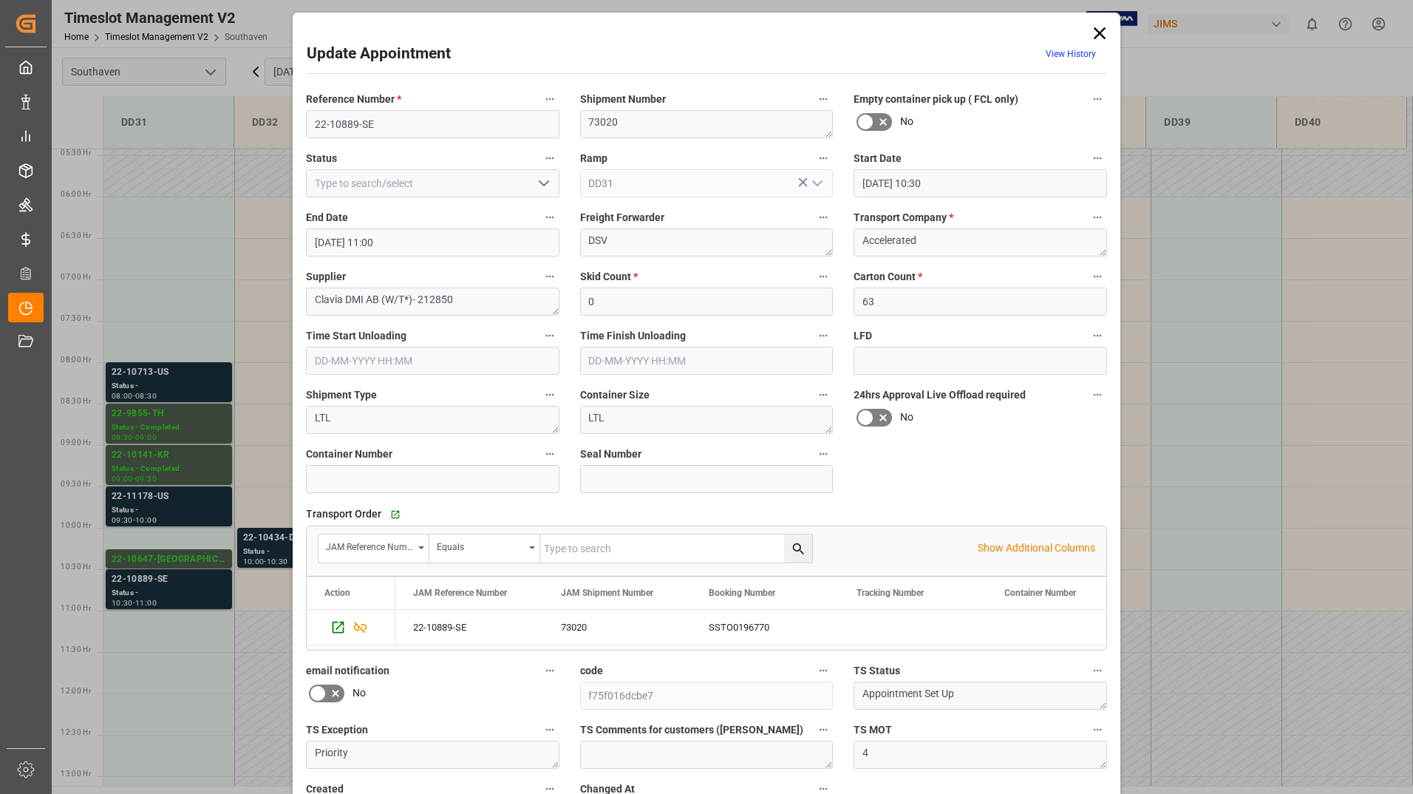
click at [539, 178] on icon "open menu" at bounding box center [544, 183] width 18 height 18
click at [492, 254] on div "Completed" at bounding box center [433, 249] width 252 height 33
type input "Completed"
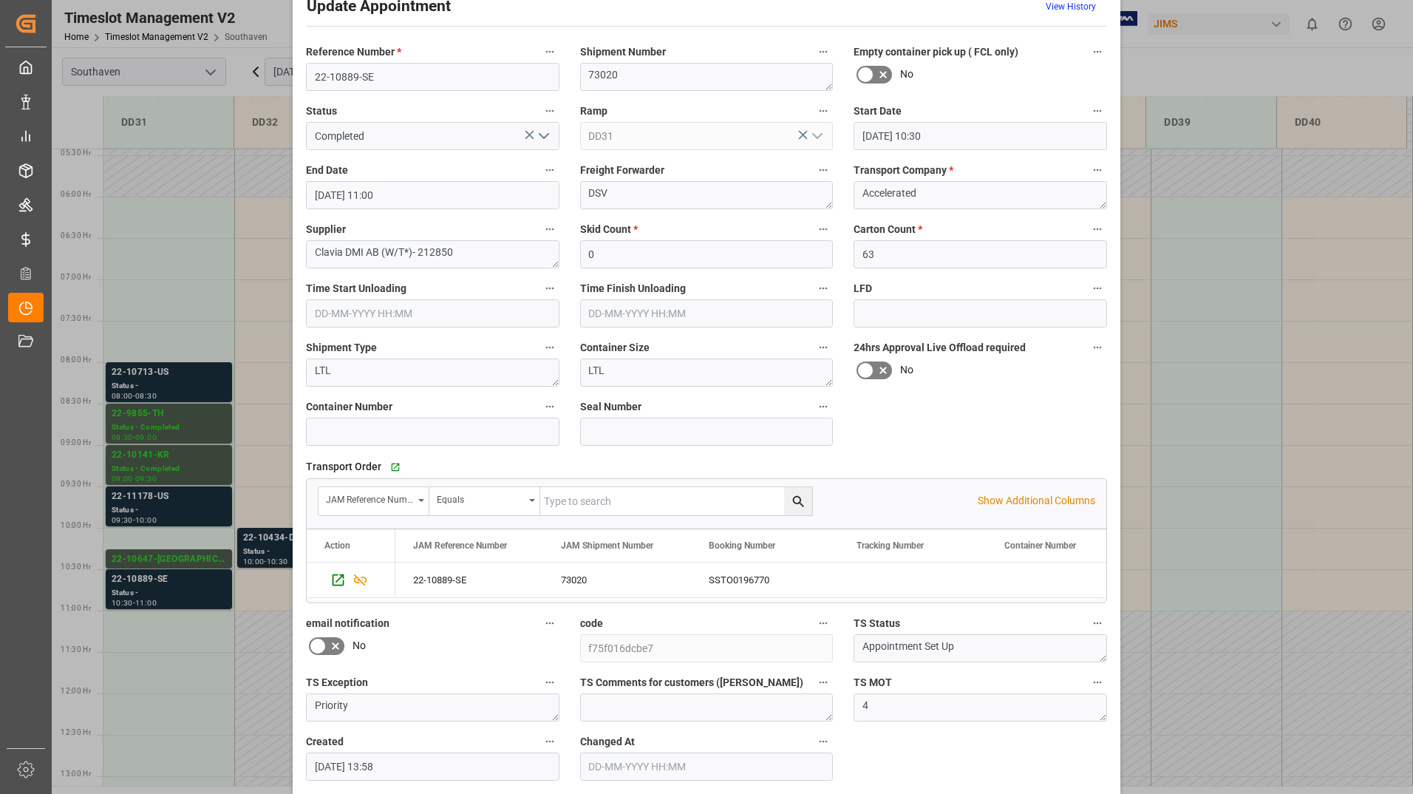
scroll to position [109, 0]
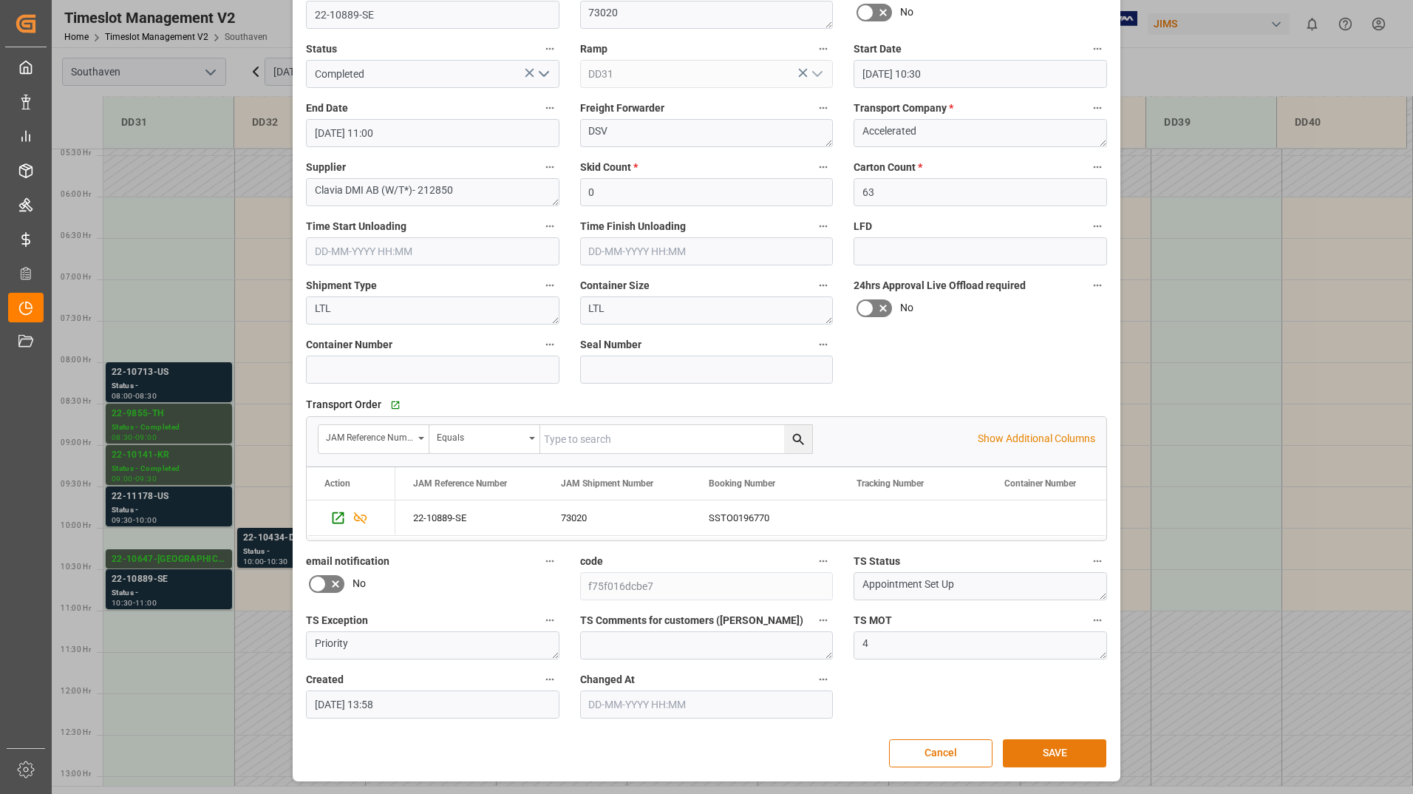
click at [1037, 754] on button "SAVE" at bounding box center [1054, 753] width 103 height 28
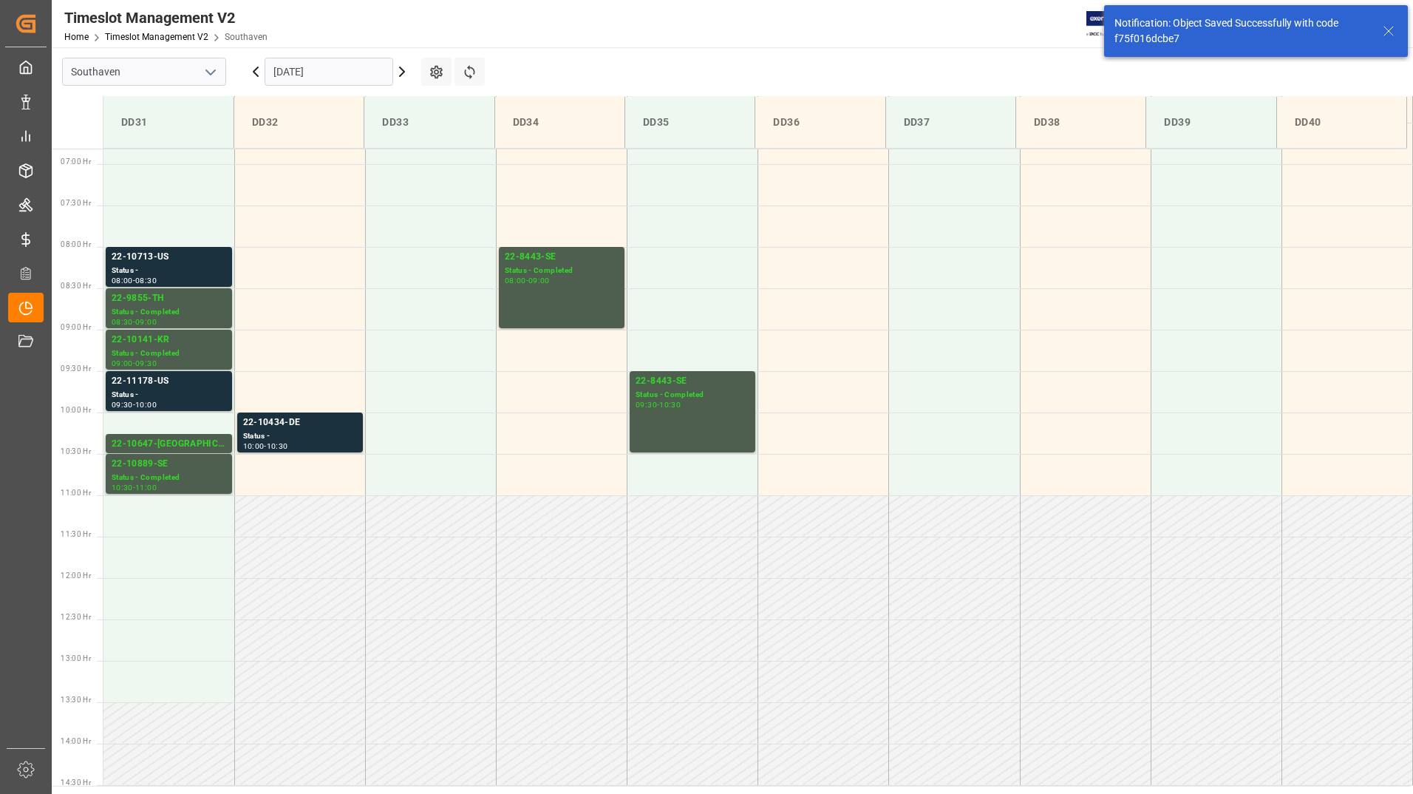
scroll to position [514, 0]
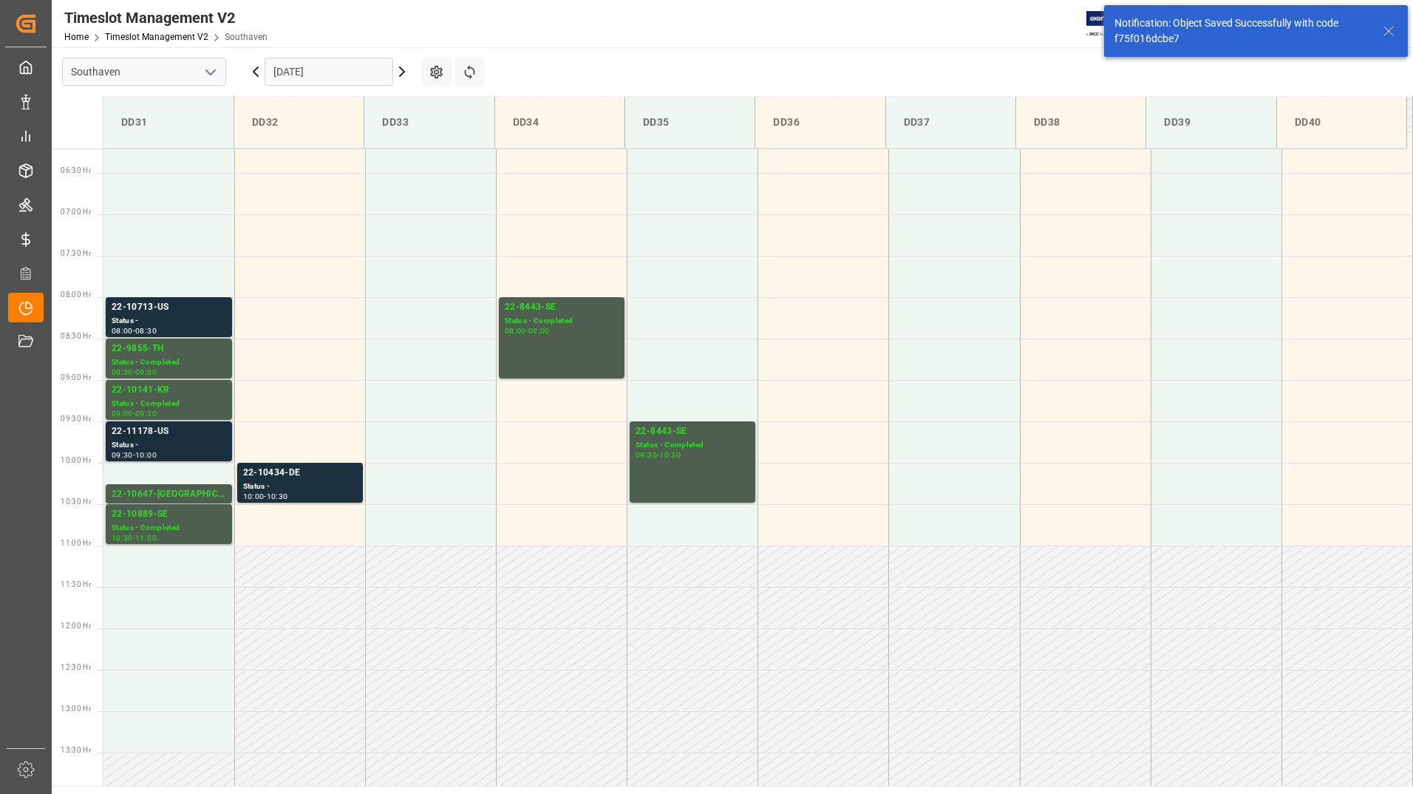
click at [174, 443] on div "Status -" at bounding box center [169, 445] width 115 height 13
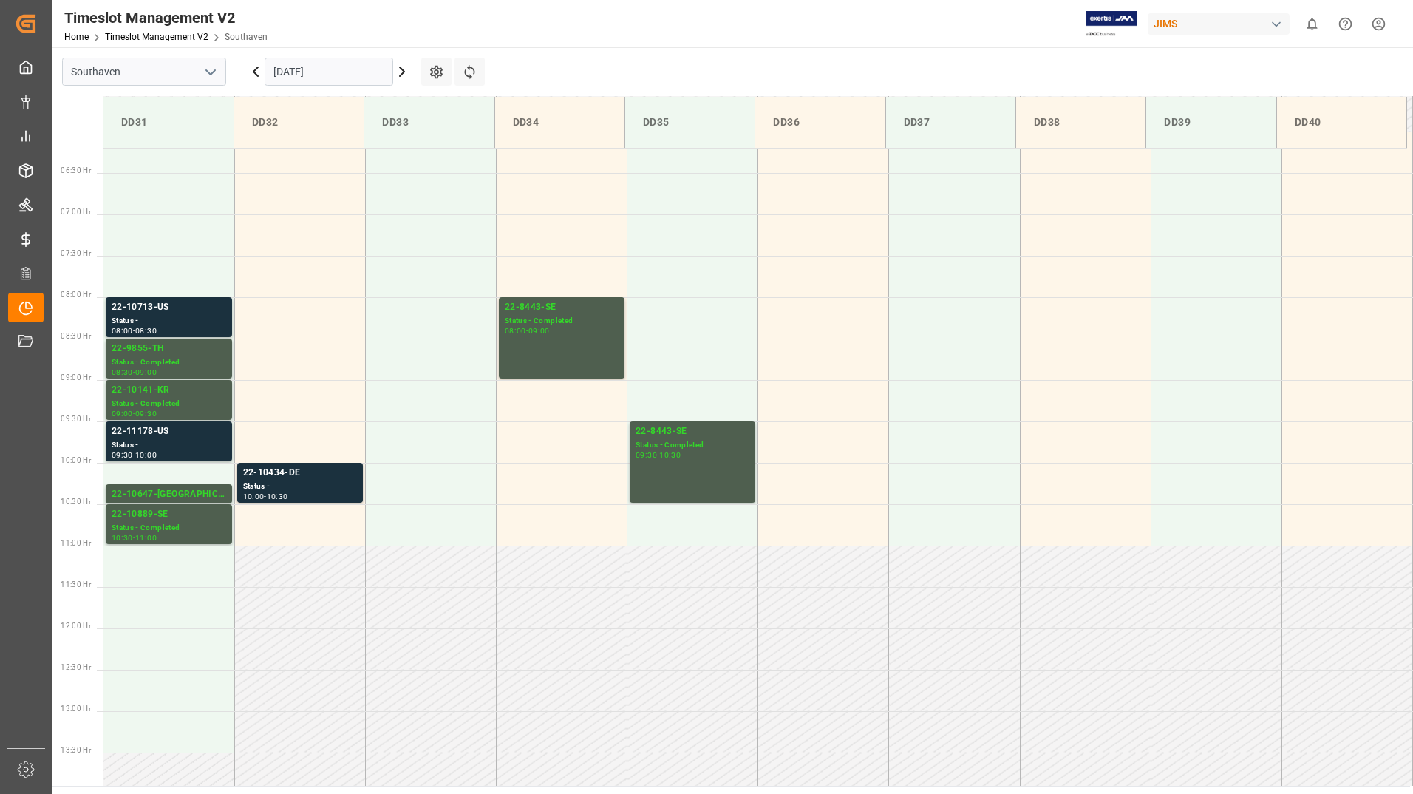
click at [188, 307] on div "22-10713-US" at bounding box center [169, 307] width 115 height 15
